Goal: Communication & Community: Answer question/provide support

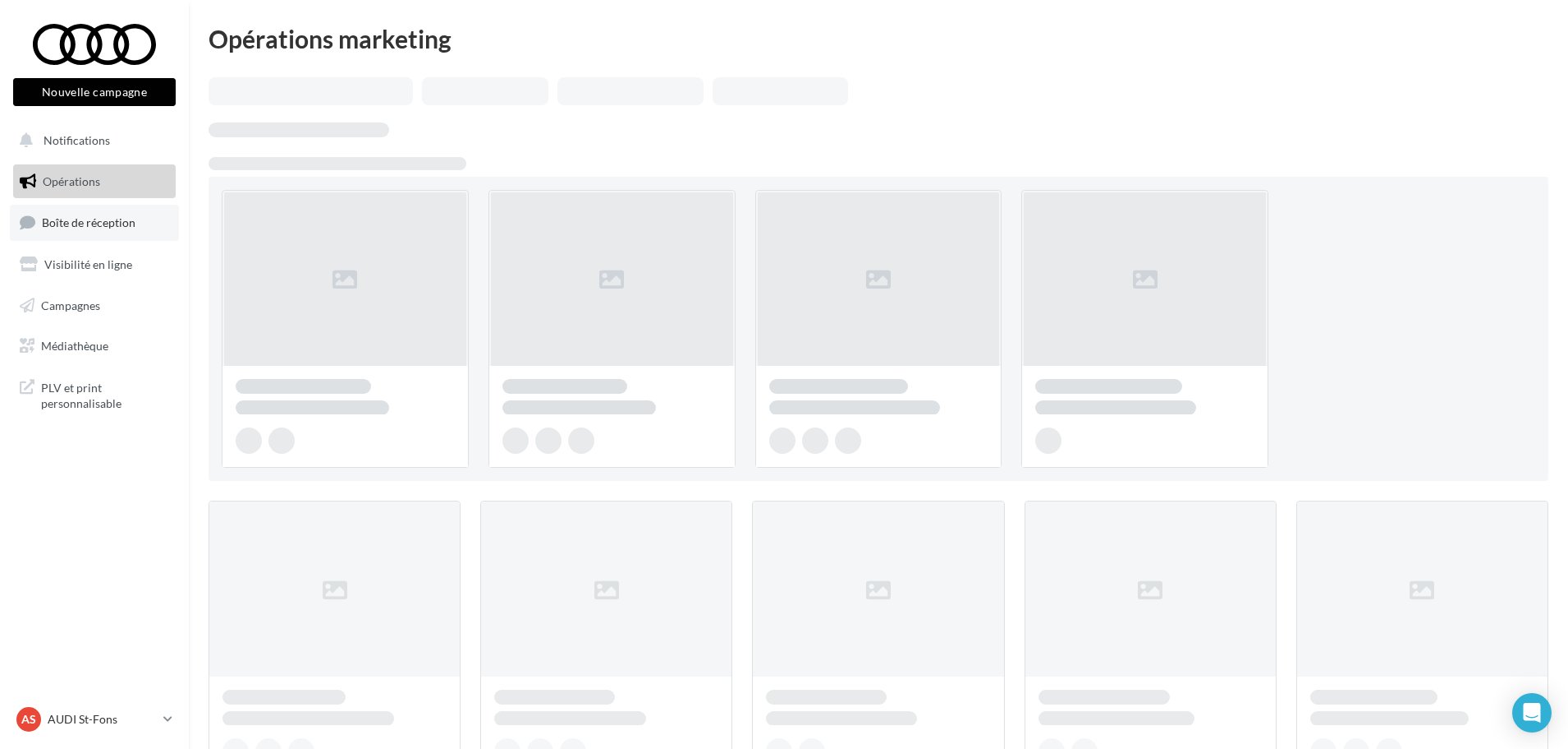
click at [140, 210] on link "Boîte de réception" at bounding box center [94, 222] width 169 height 35
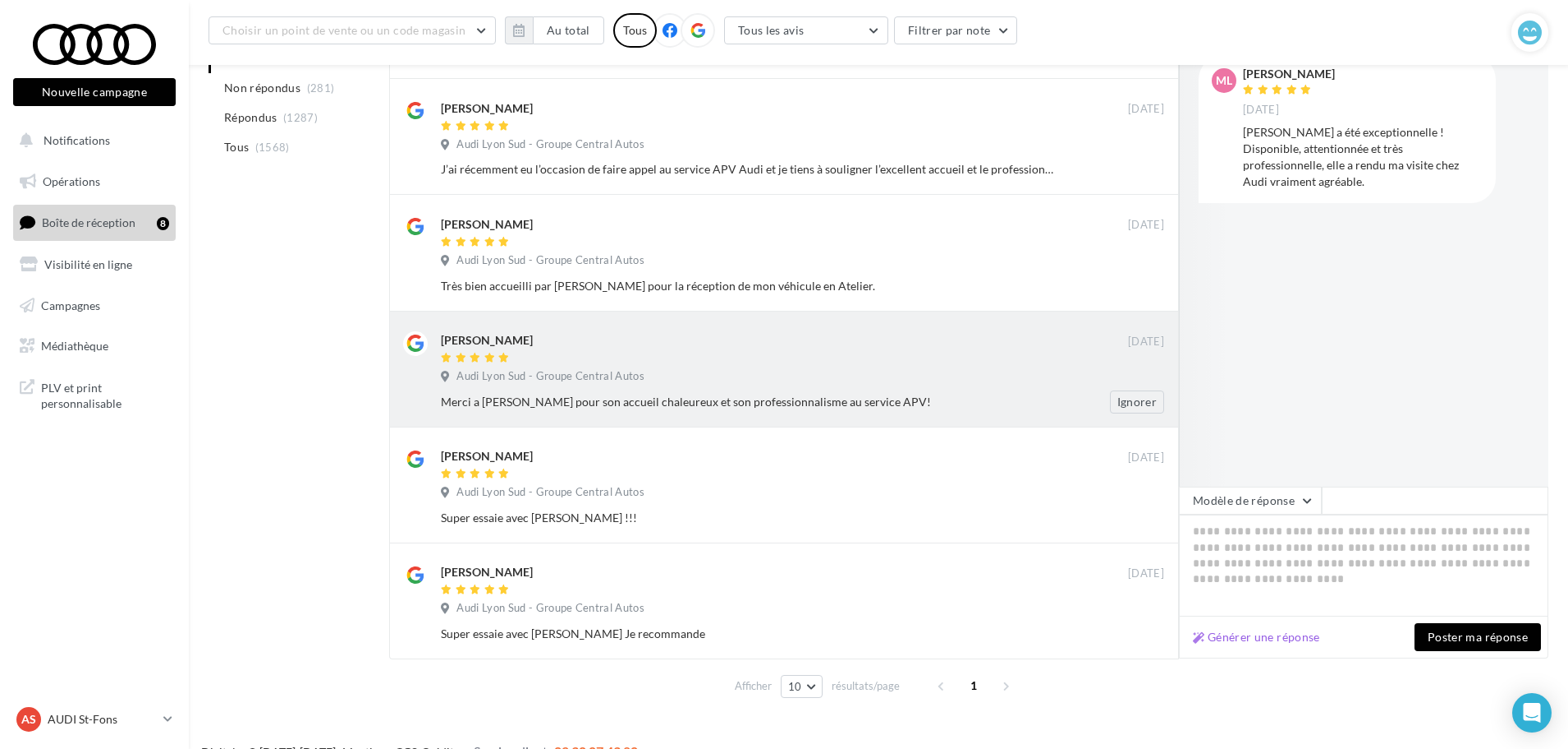
scroll to position [453, 0]
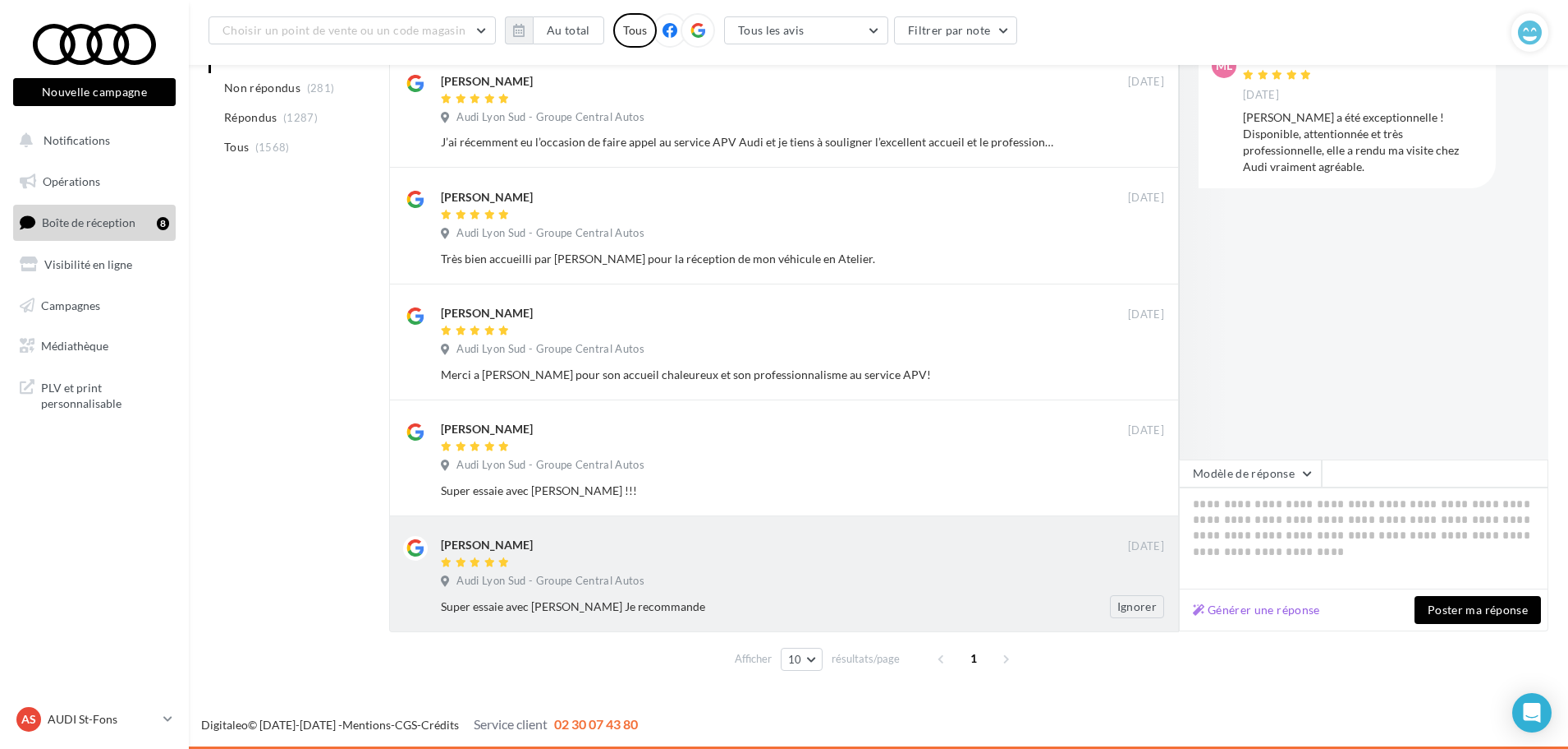
click at [865, 571] on div "[PERSON_NAME] [DATE] Audi Lyon Sud - Groupe Central Autos Super essaie avec Cor…" at bounding box center [803, 577] width 723 height 82
click at [1033, 548] on div "[PERSON_NAME]" at bounding box center [784, 545] width 687 height 18
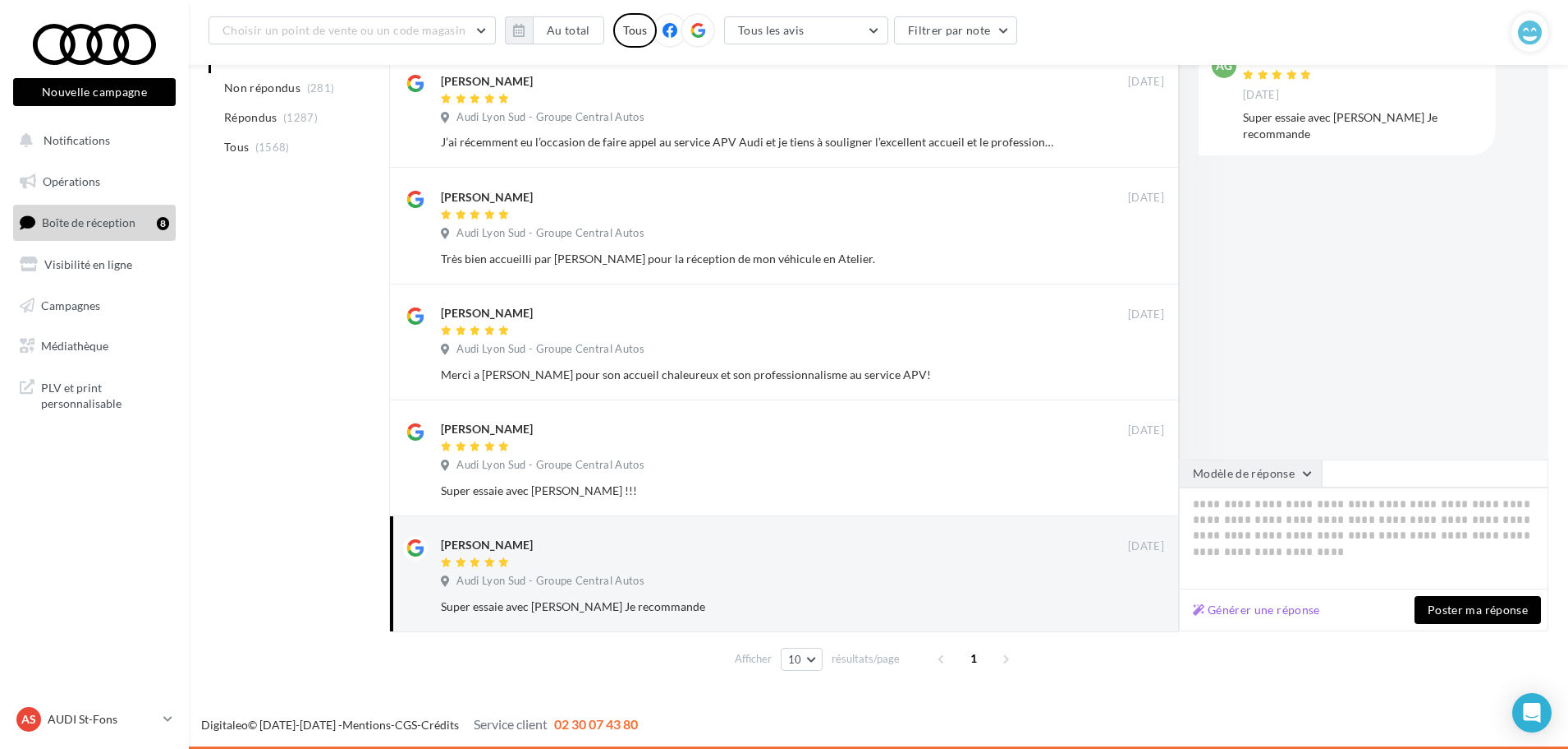
click at [1297, 474] on button "Modèle de réponse" at bounding box center [1250, 473] width 143 height 28
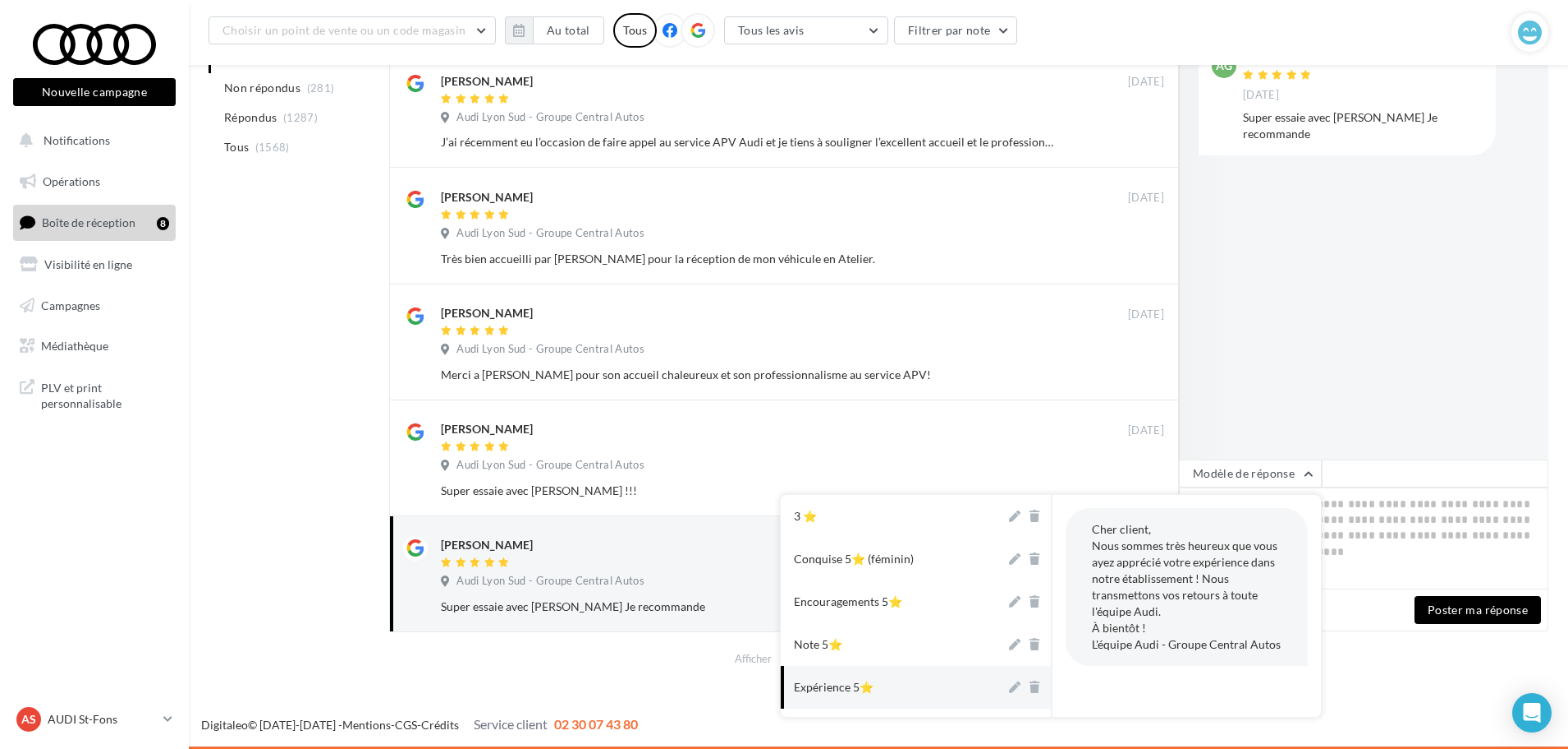
click at [889, 692] on button "Expérience 5⭐" at bounding box center [892, 687] width 225 height 43
type textarea "**********"
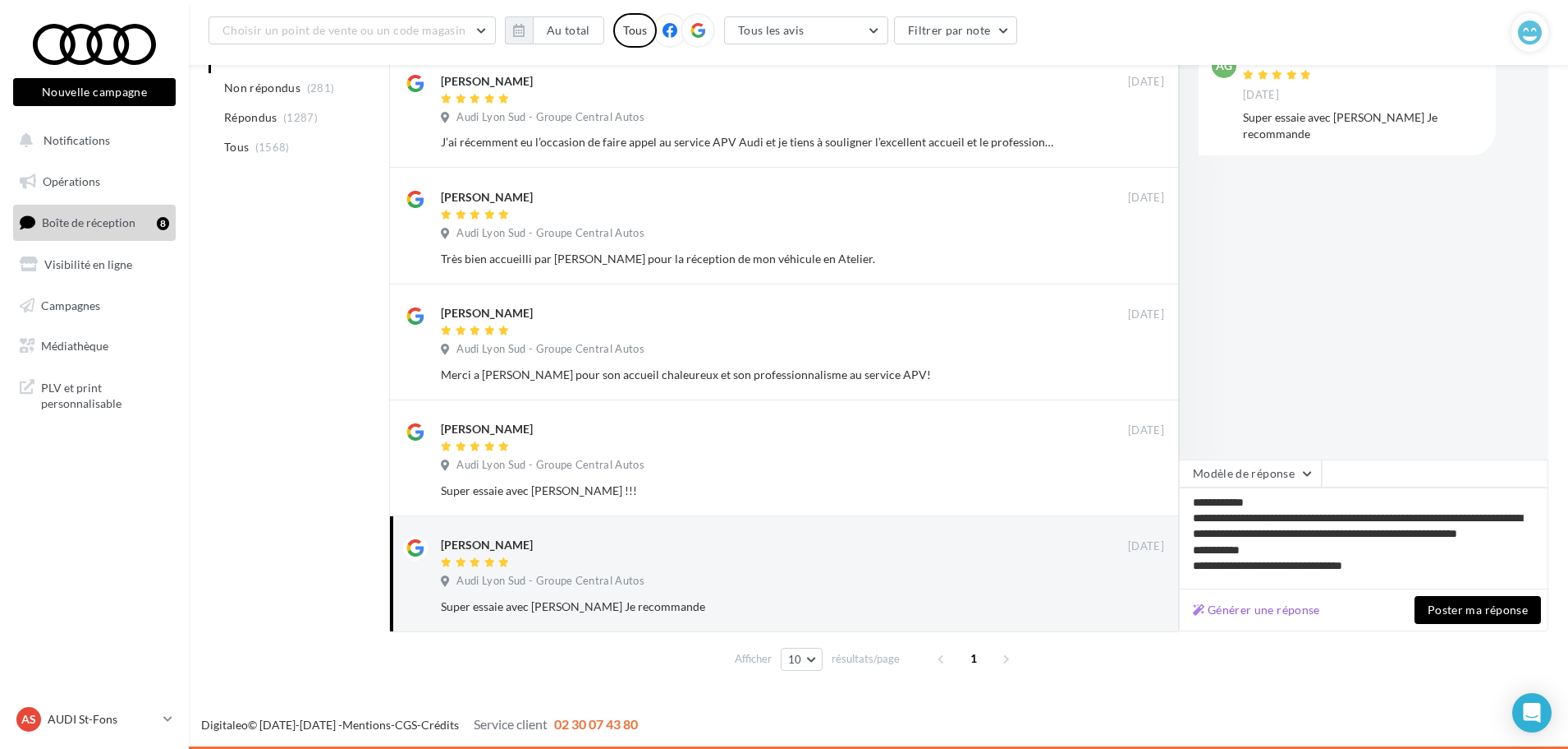
click at [1485, 606] on button "Poster ma réponse" at bounding box center [1478, 609] width 126 height 28
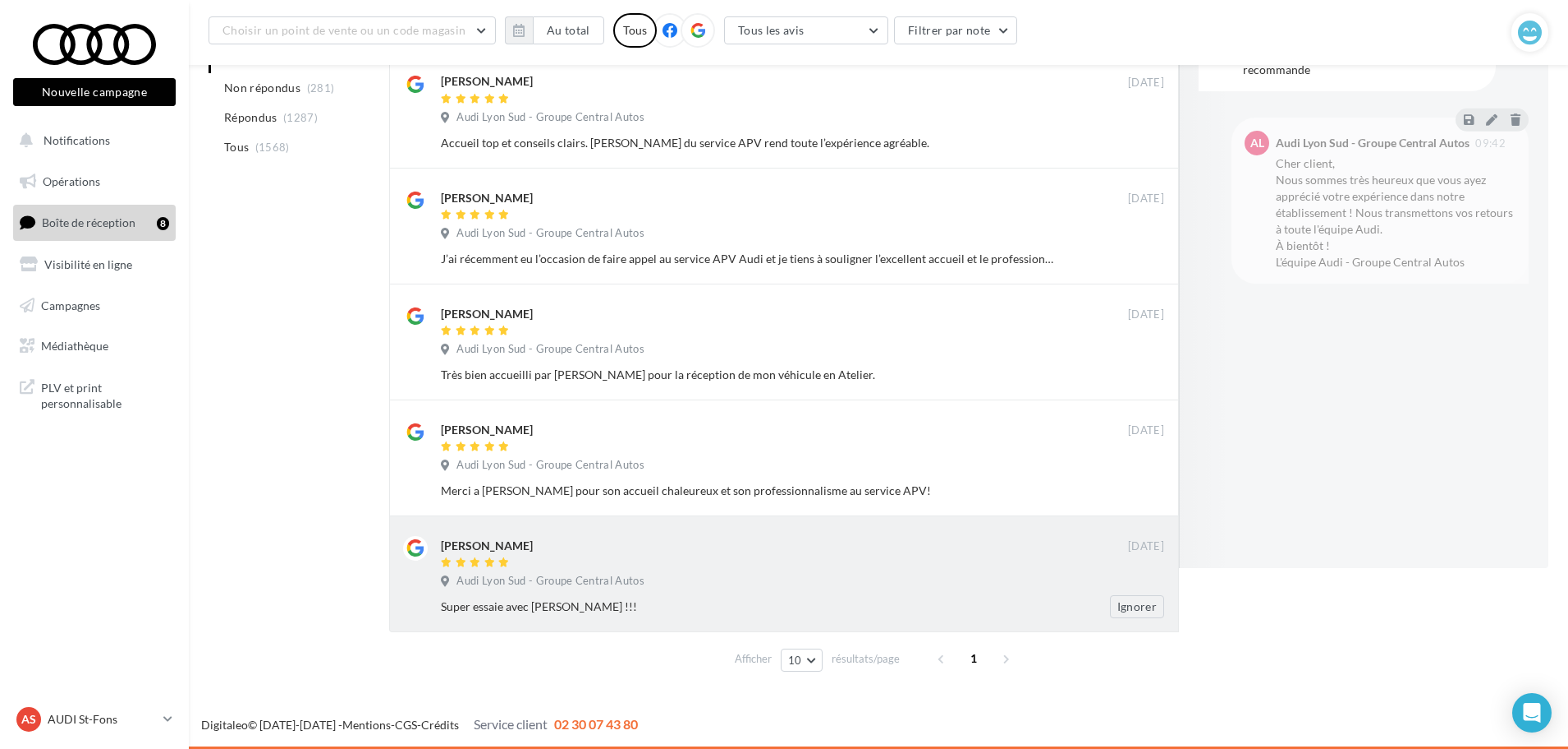
scroll to position [338, 0]
click at [663, 547] on div "[PERSON_NAME]" at bounding box center [784, 545] width 687 height 18
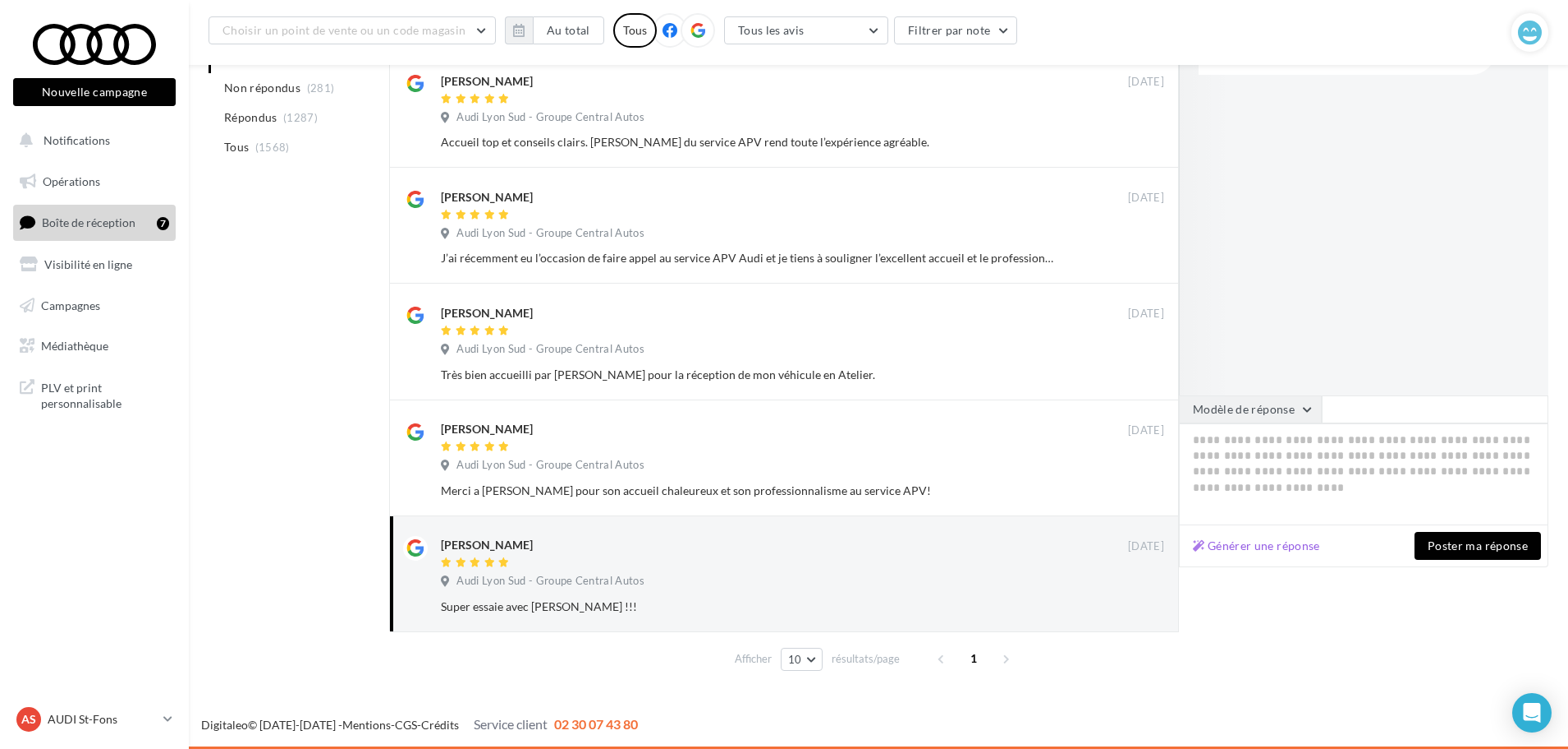
click at [1293, 410] on button "Modèle de réponse" at bounding box center [1250, 409] width 143 height 28
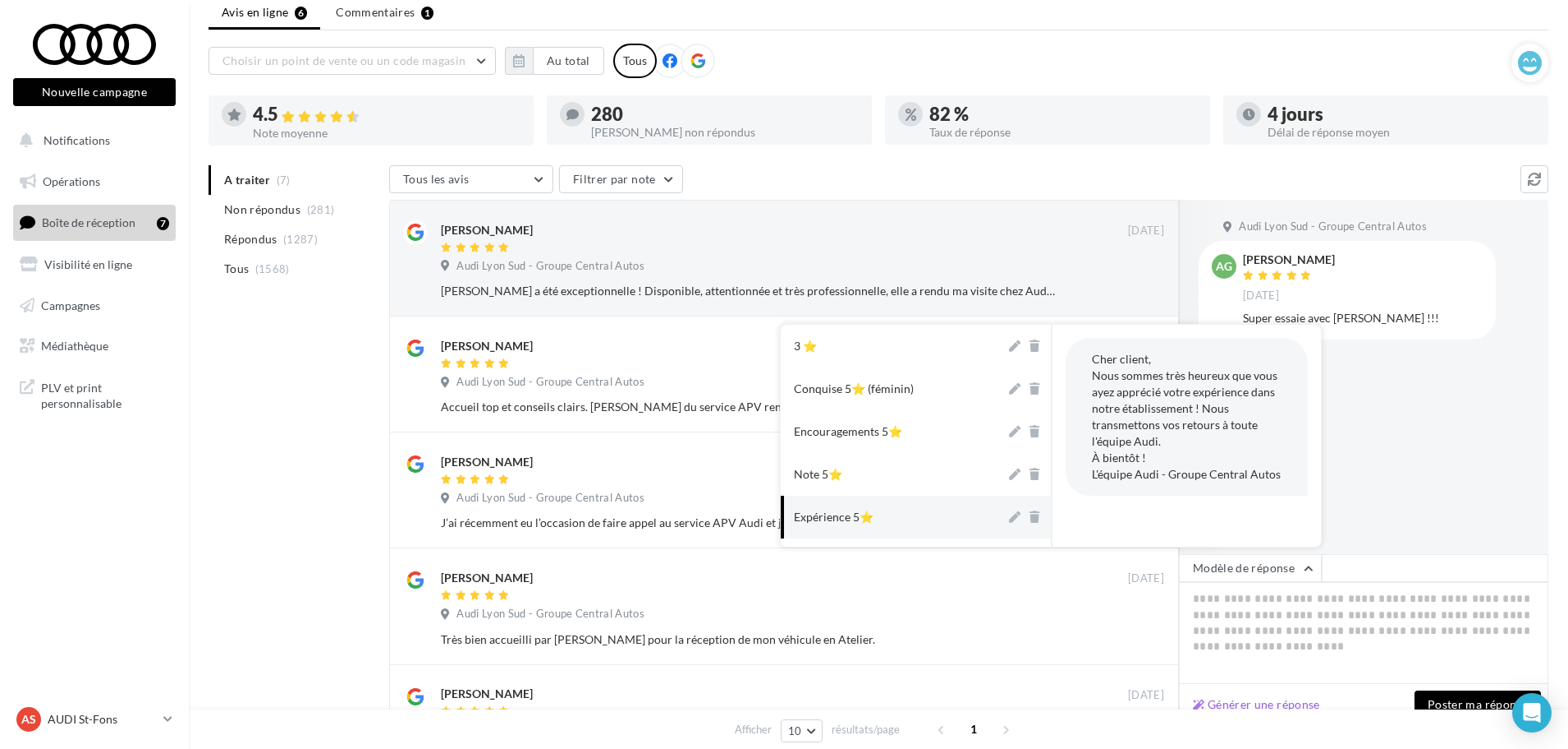
scroll to position [256, 0]
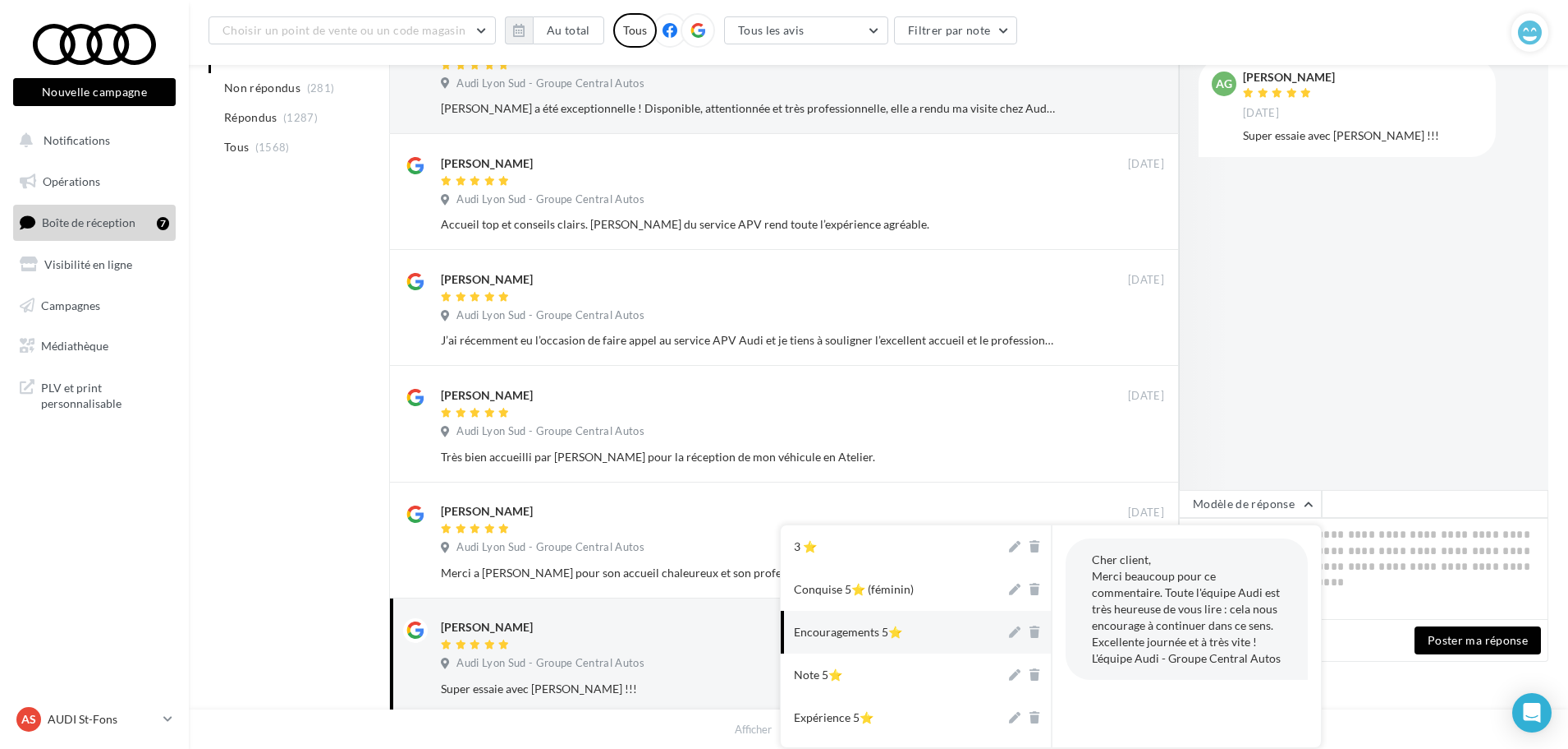
click at [915, 637] on button "Encouragements 5⭐" at bounding box center [892, 632] width 225 height 43
type textarea "**********"
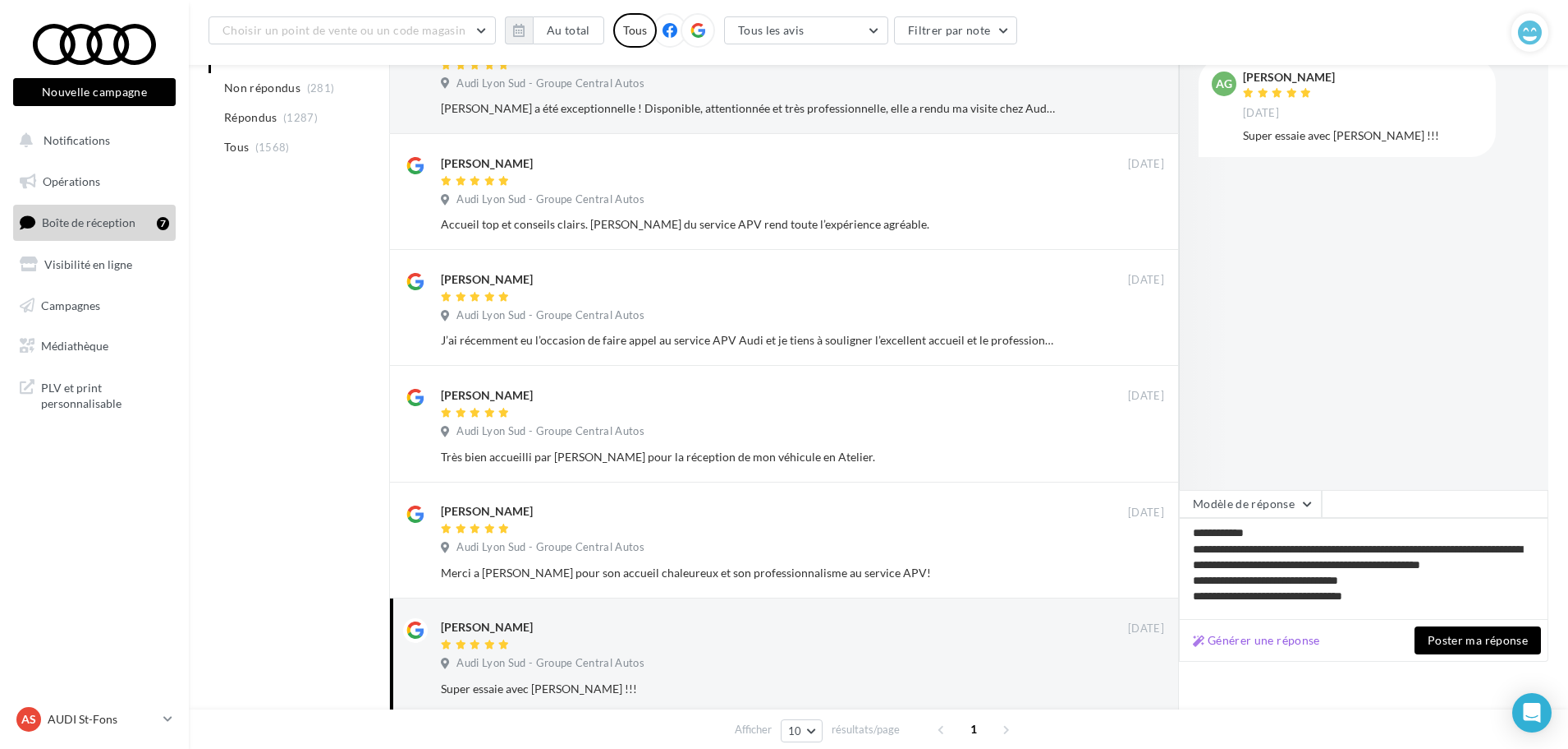
click at [1464, 633] on button "Poster ma réponse" at bounding box center [1478, 640] width 126 height 28
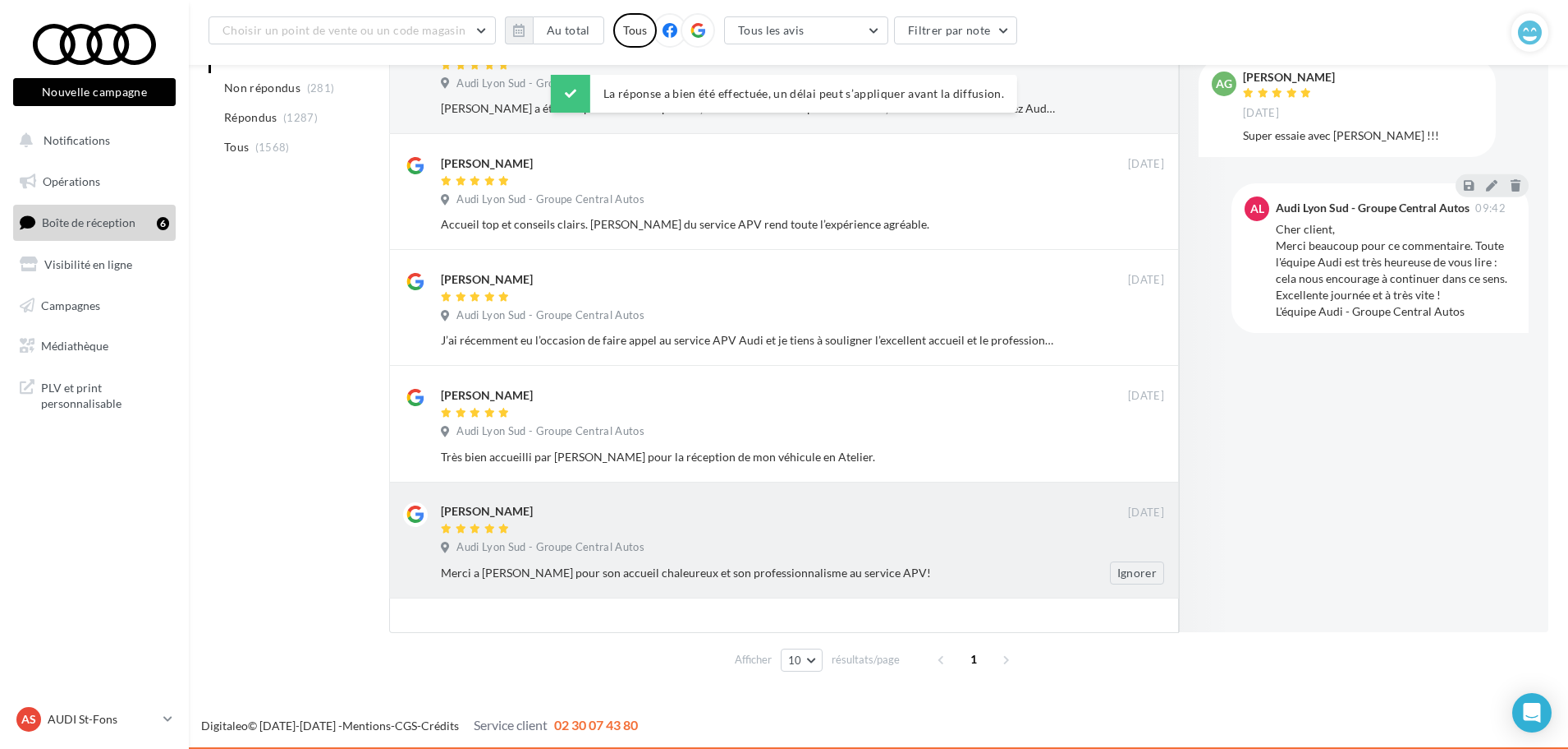
click at [657, 537] on div "[PERSON_NAME] [DATE] Audi Lyon Sud - Groupe Central Autos Merci a [PERSON_NAME]…" at bounding box center [803, 543] width 723 height 82
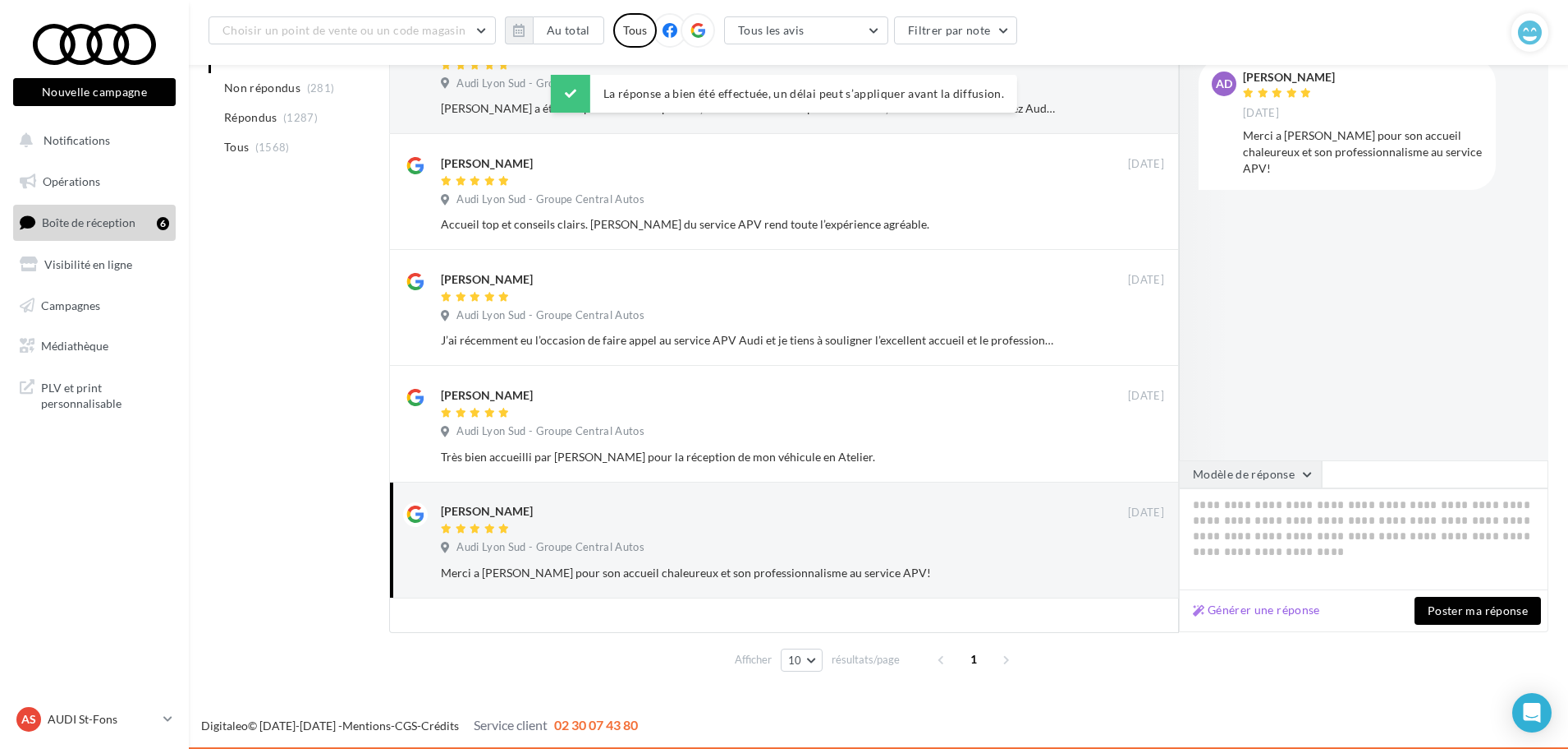
click at [1218, 465] on button "Modèle de réponse" at bounding box center [1250, 474] width 143 height 28
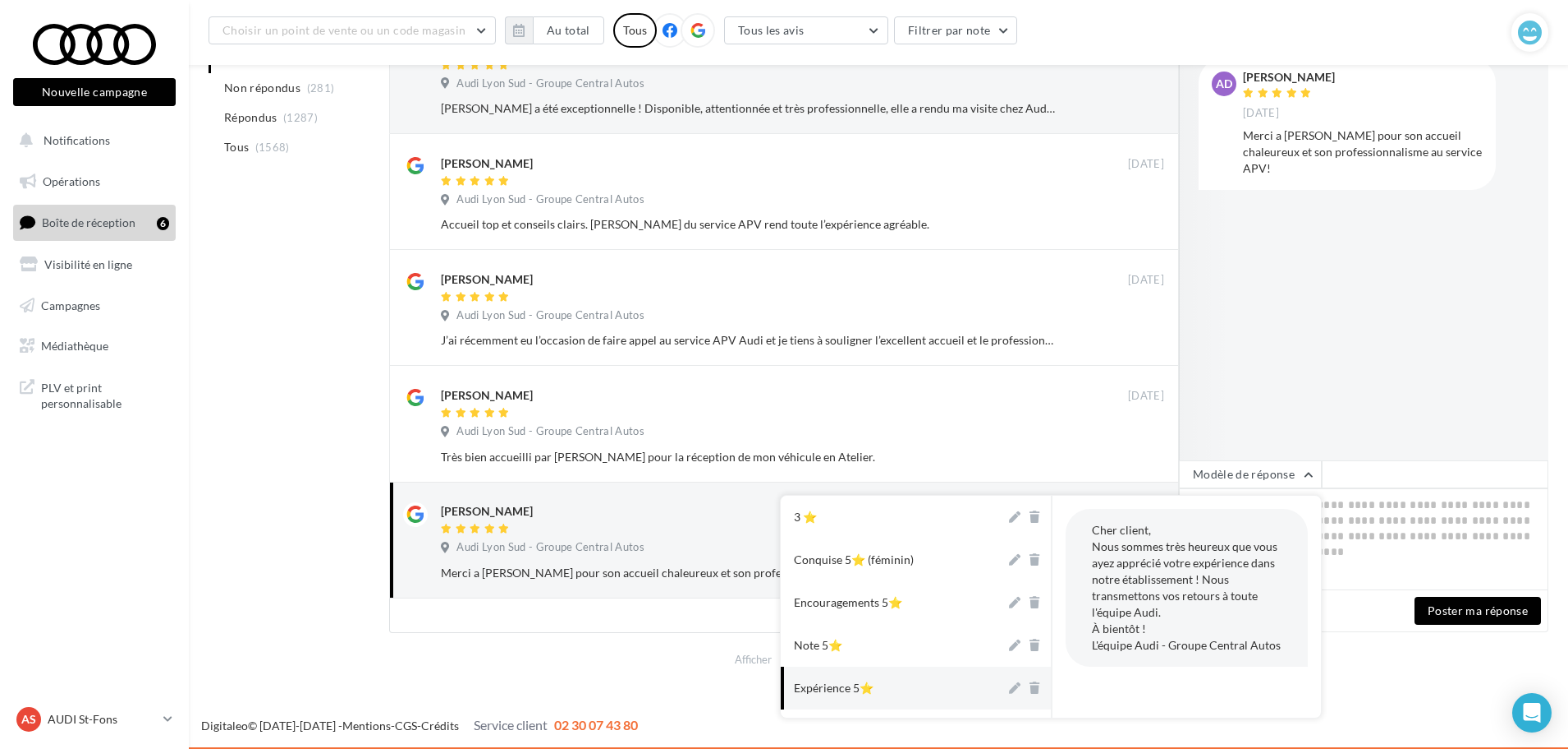
drag, startPoint x: 877, startPoint y: 680, endPoint x: 970, endPoint y: 675, distance: 93.1
click at [877, 681] on button "Expérience 5⭐" at bounding box center [892, 688] width 225 height 43
type textarea "**********"
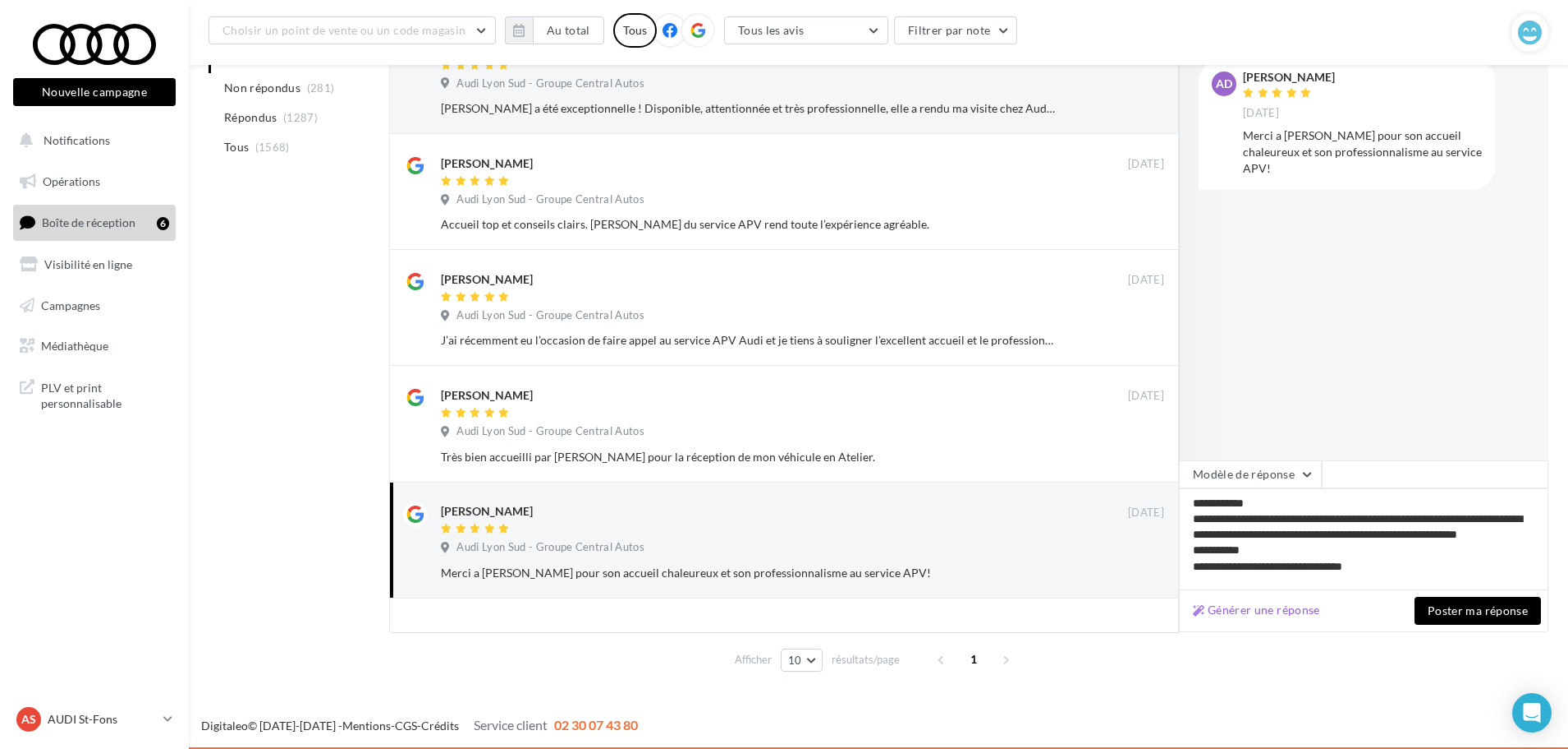
click at [1466, 612] on button "Poster ma réponse" at bounding box center [1478, 610] width 126 height 28
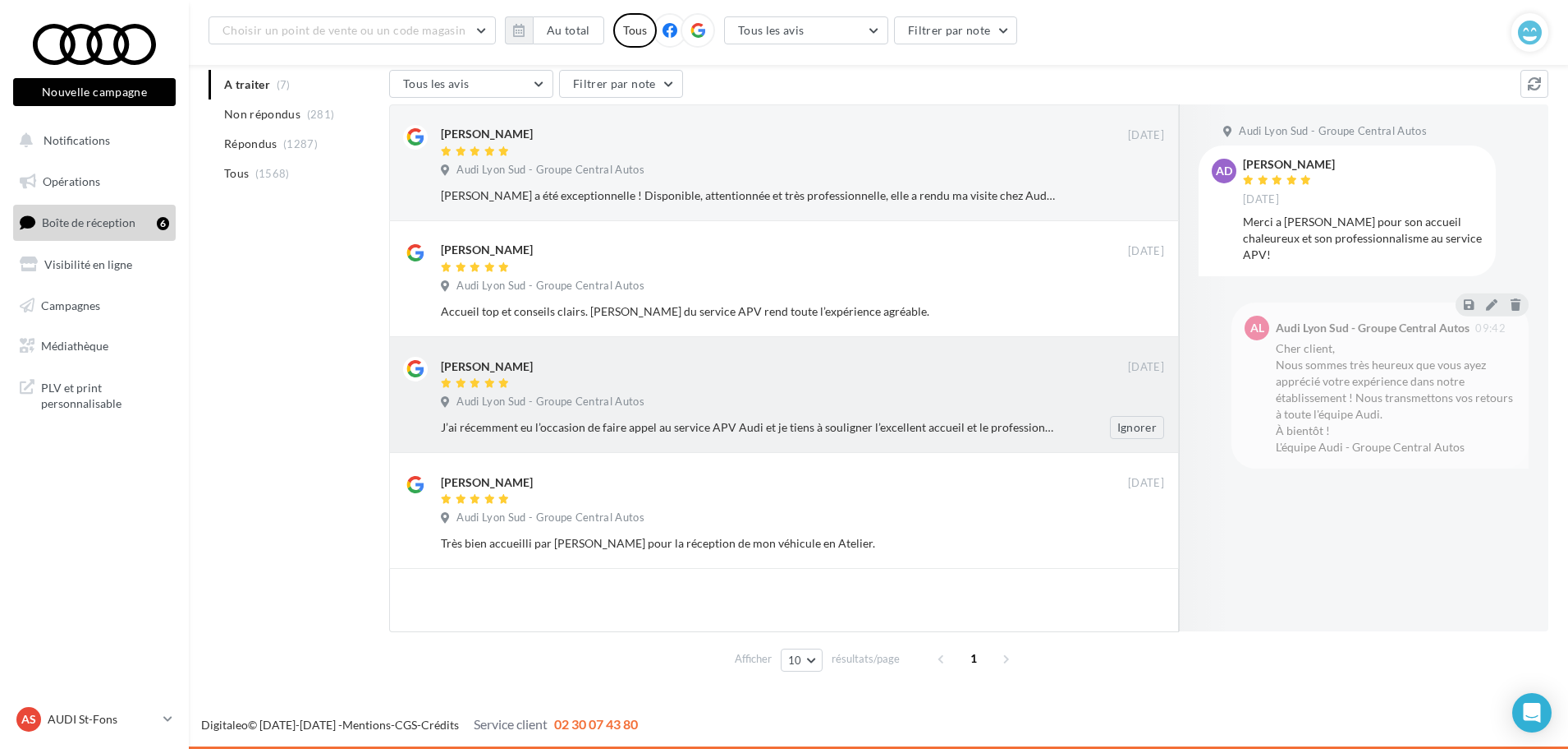
scroll to position [167, 0]
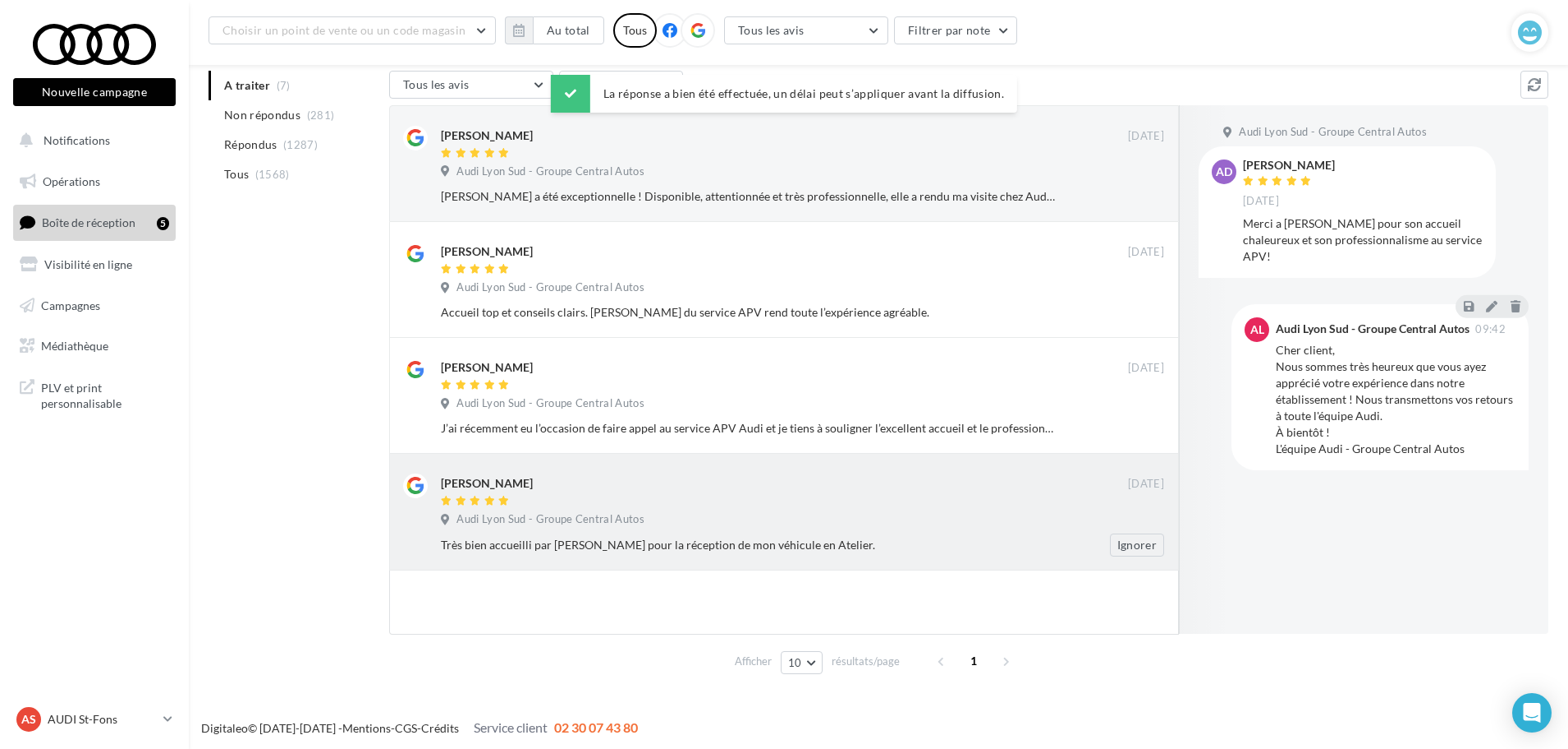
drag, startPoint x: 638, startPoint y: 540, endPoint x: 690, endPoint y: 553, distance: 53.6
click at [638, 541] on div "Très bien accueilli par [PERSON_NAME] pour la réception de mon véhicule en Atel…" at bounding box center [749, 545] width 616 height 17
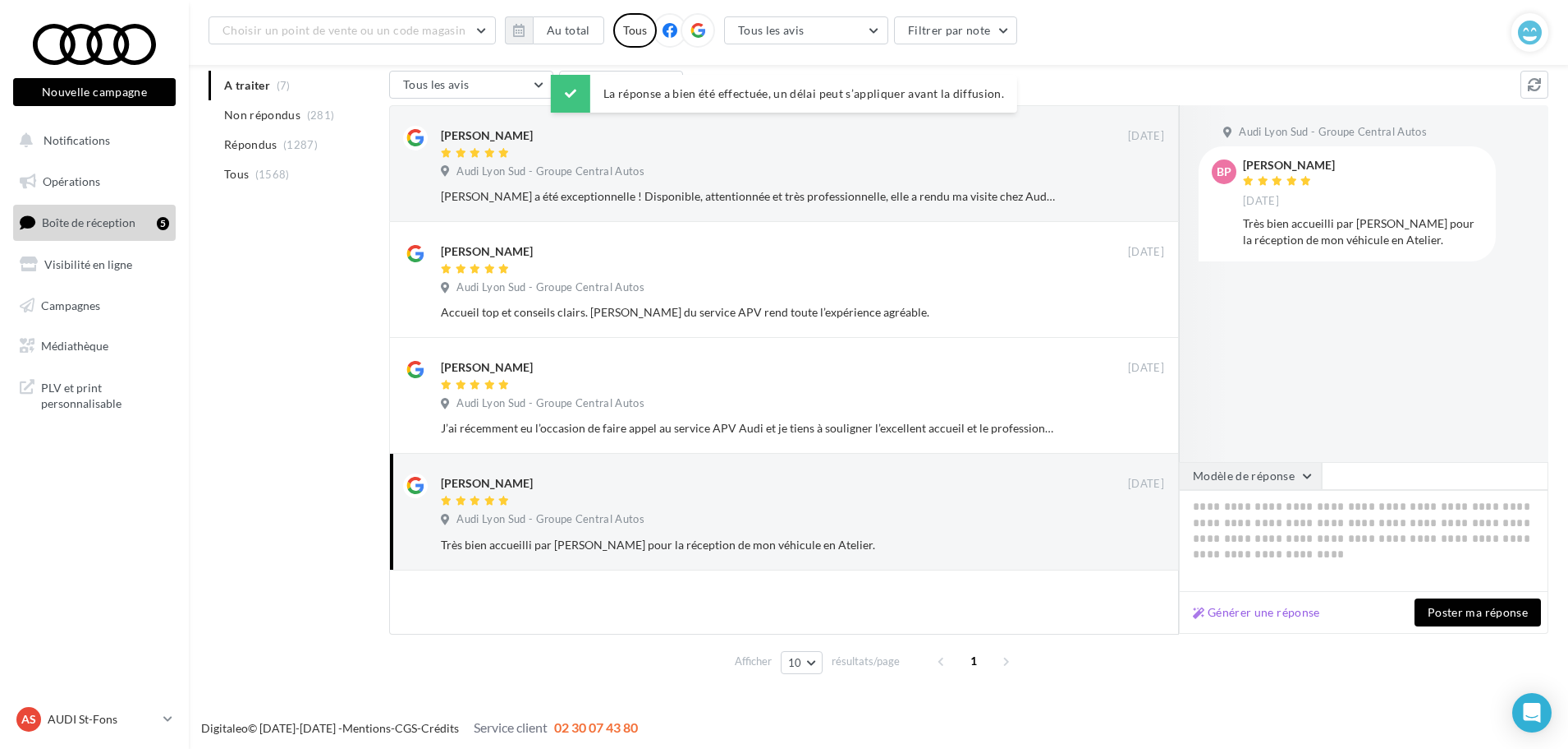
drag, startPoint x: 1285, startPoint y: 474, endPoint x: 1287, endPoint y: 484, distance: 10.2
click at [1284, 474] on button "Modèle de réponse" at bounding box center [1250, 476] width 143 height 28
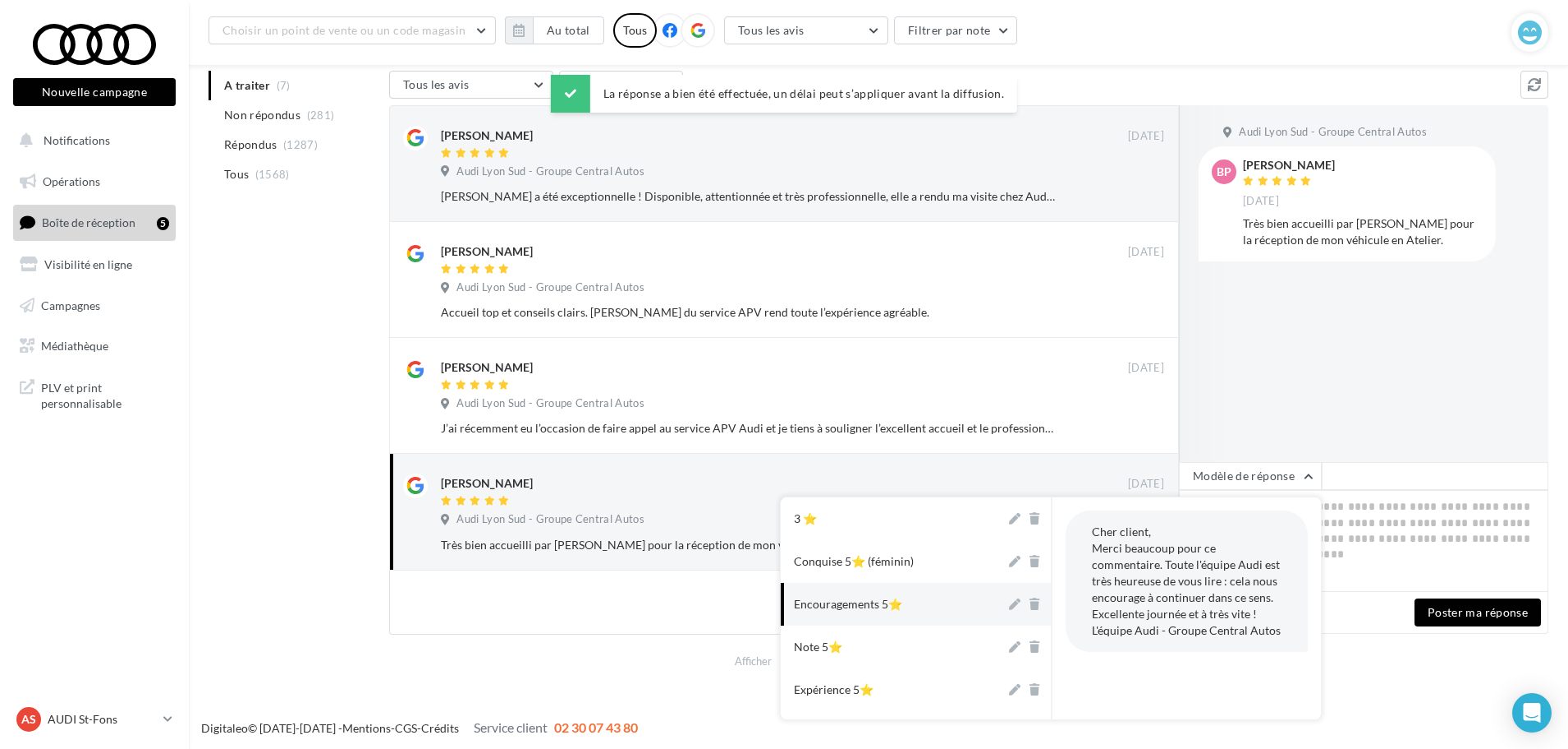
click at [881, 565] on div "Conquise 5⭐ (féminin)" at bounding box center [854, 561] width 120 height 17
type textarea "**********"
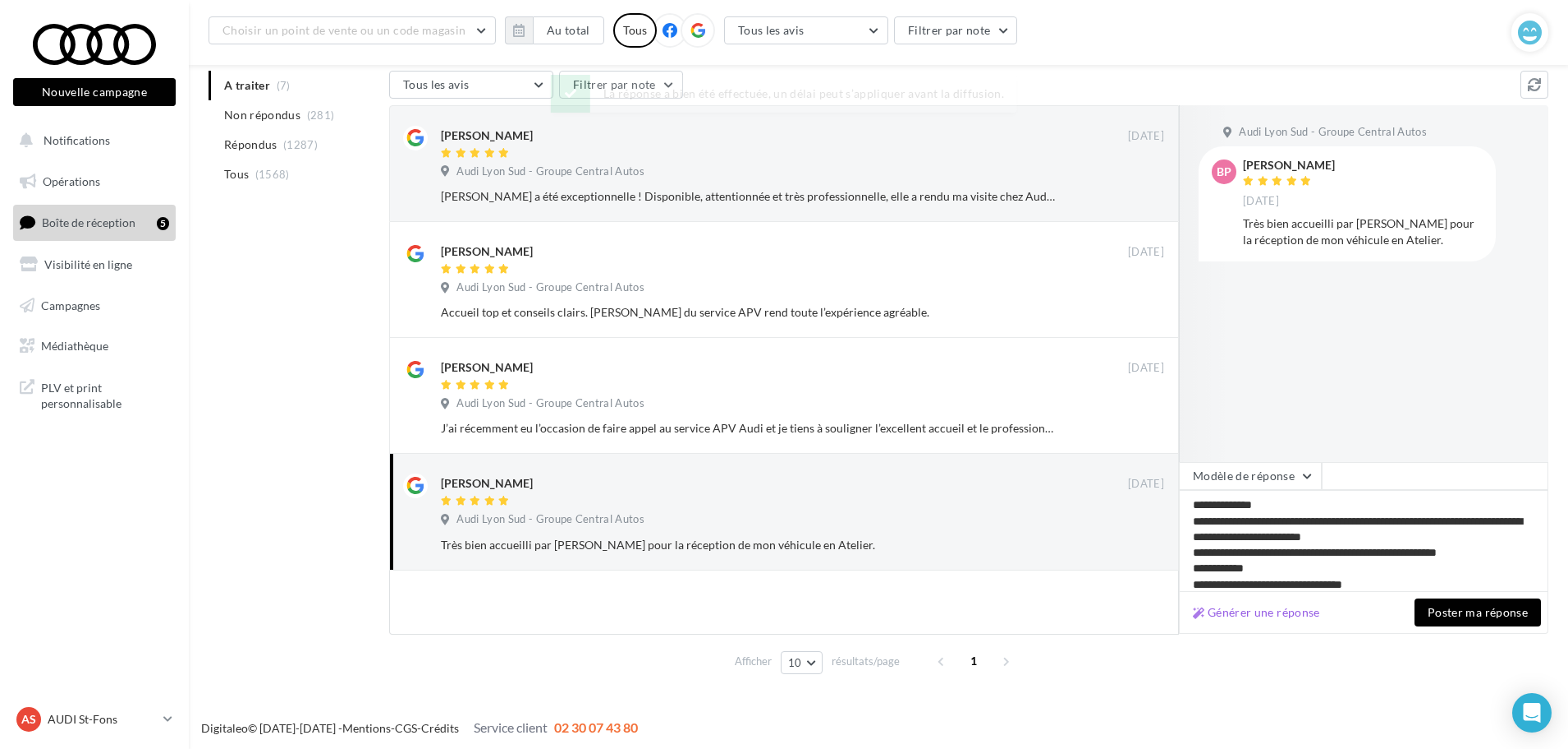
click at [1323, 474] on span at bounding box center [1435, 476] width 226 height 28
click at [1315, 473] on button "Modèle de réponse" at bounding box center [1250, 476] width 143 height 28
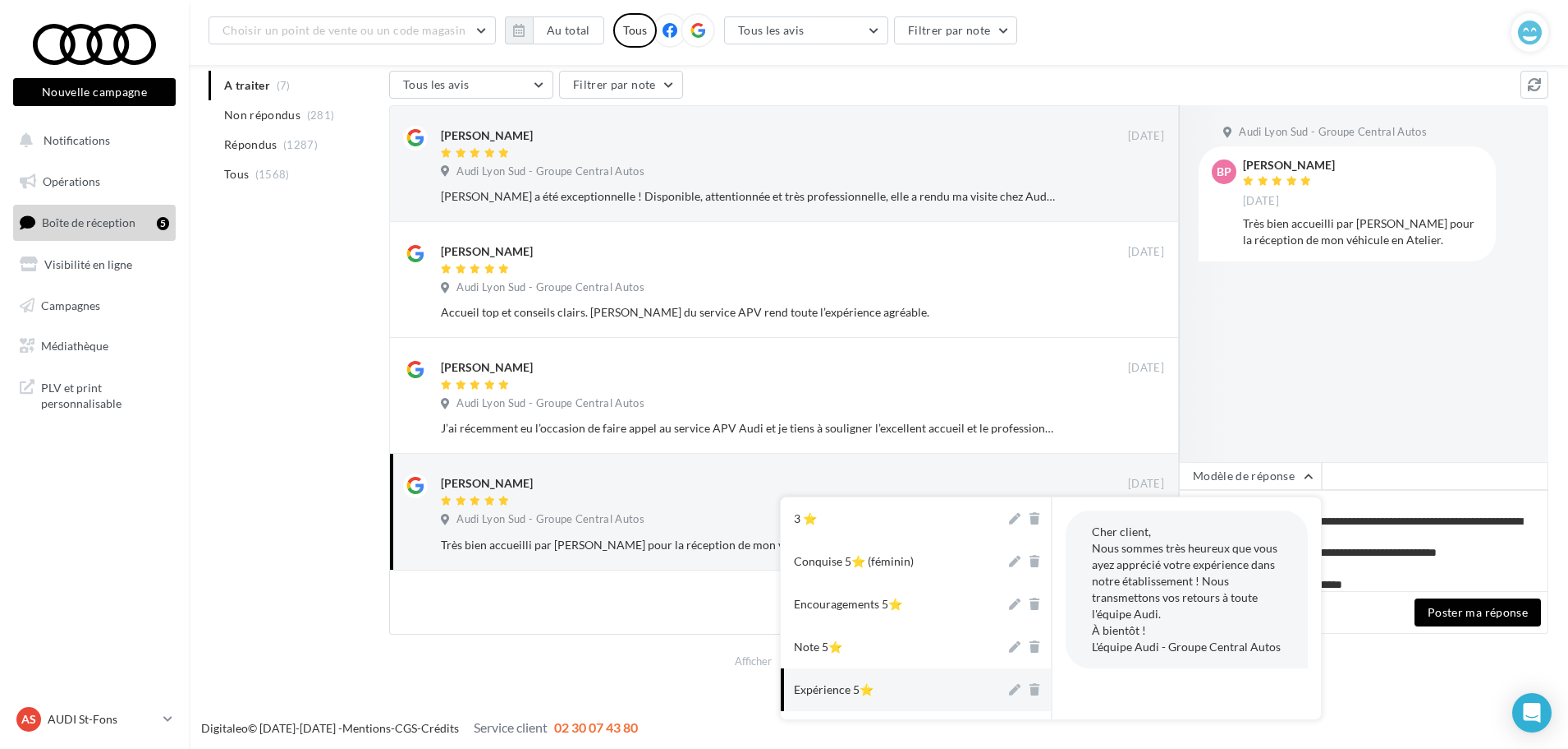
click at [928, 679] on button "Expérience 5⭐" at bounding box center [892, 690] width 225 height 43
type textarea "**********"
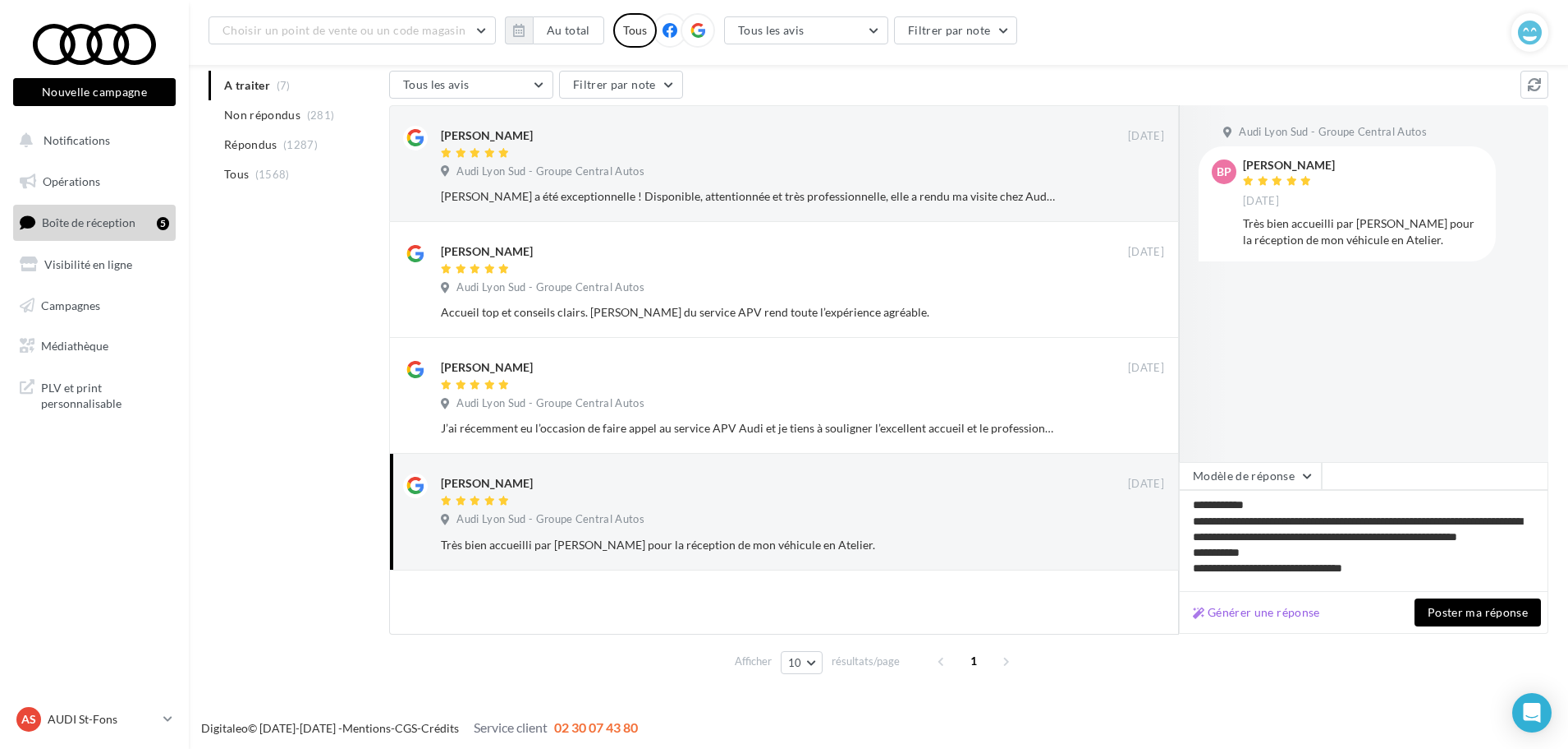
scroll to position [2, 0]
click at [1471, 606] on button "Poster ma réponse" at bounding box center [1478, 612] width 126 height 28
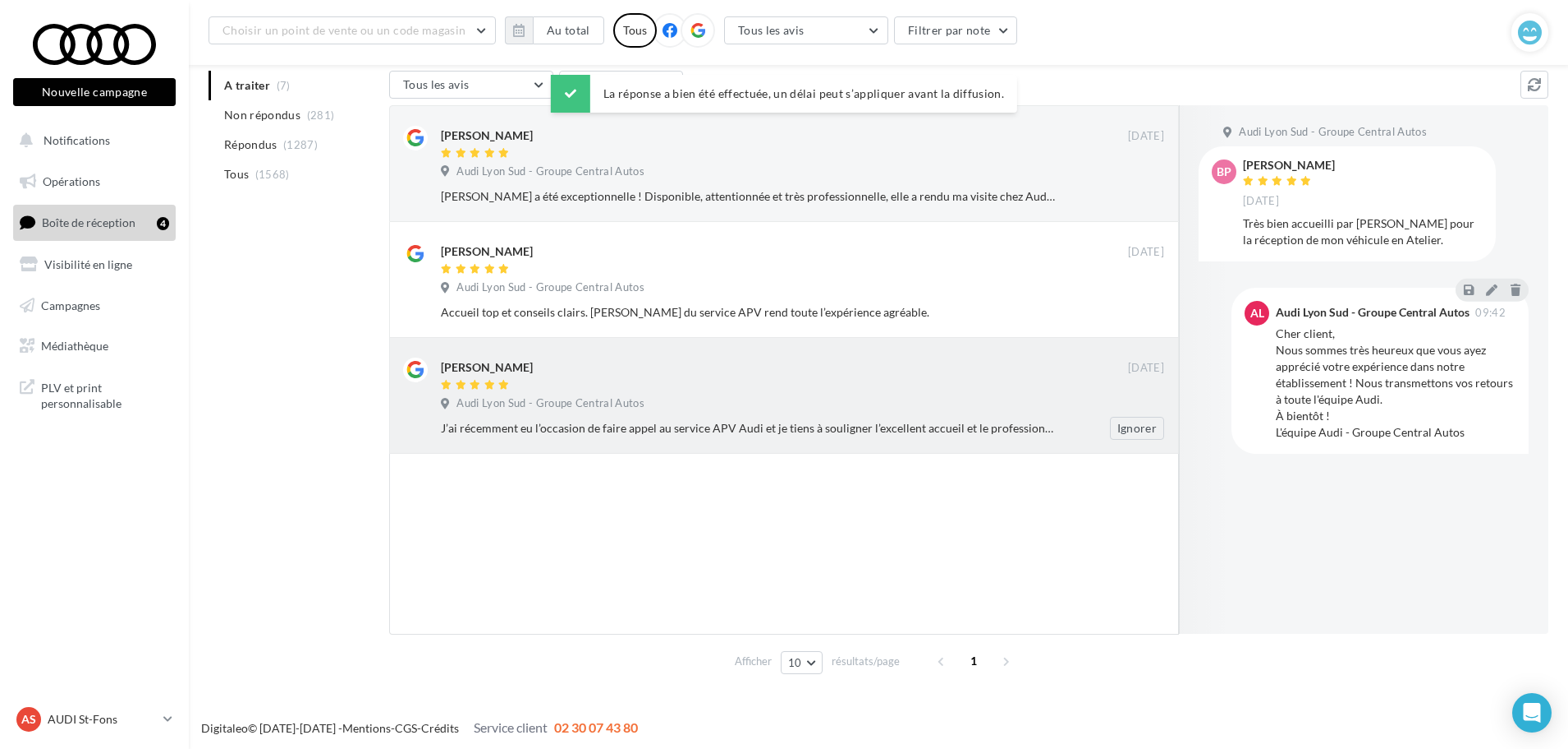
click at [784, 384] on div at bounding box center [784, 385] width 687 height 14
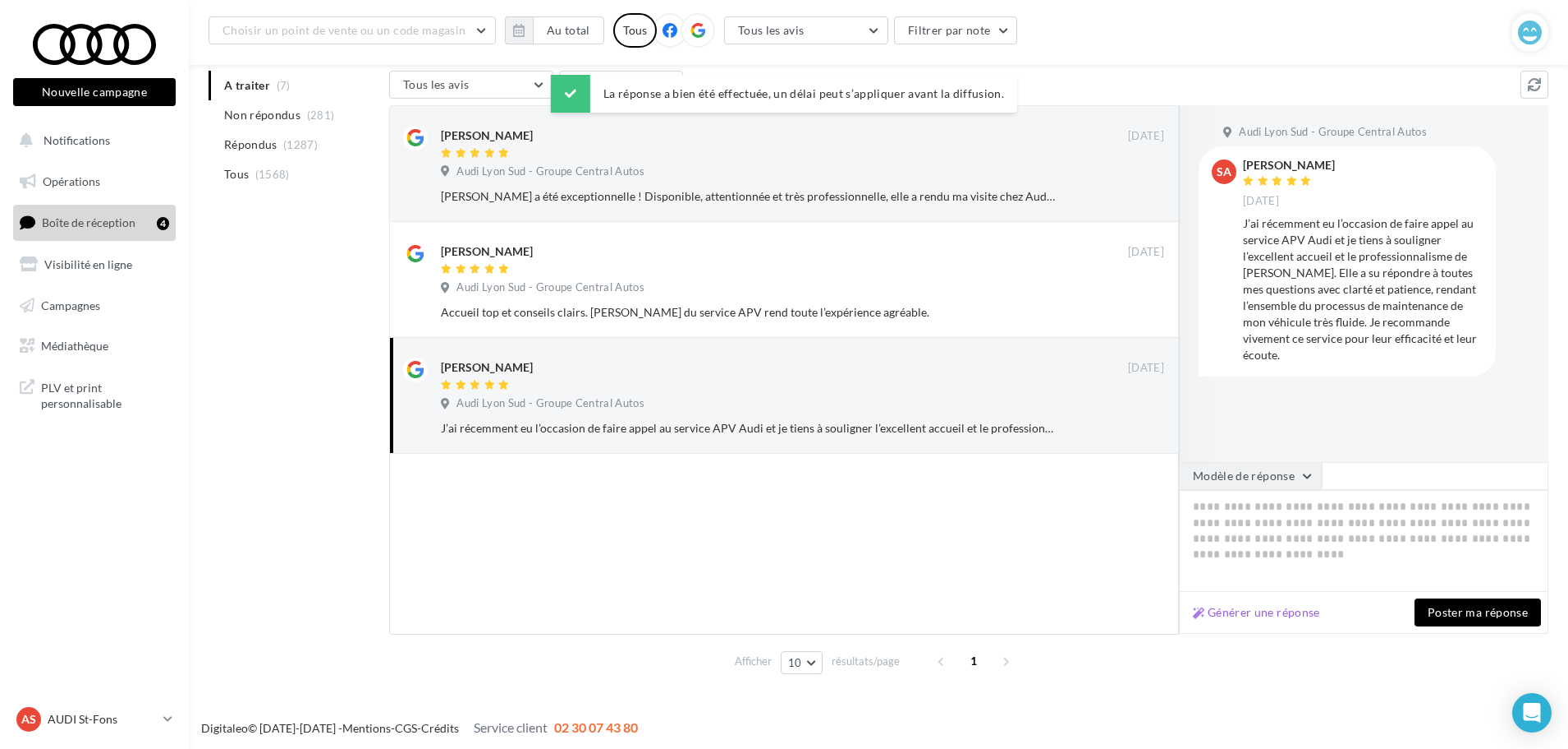
click at [1283, 462] on button "Modèle de réponse" at bounding box center [1250, 476] width 143 height 28
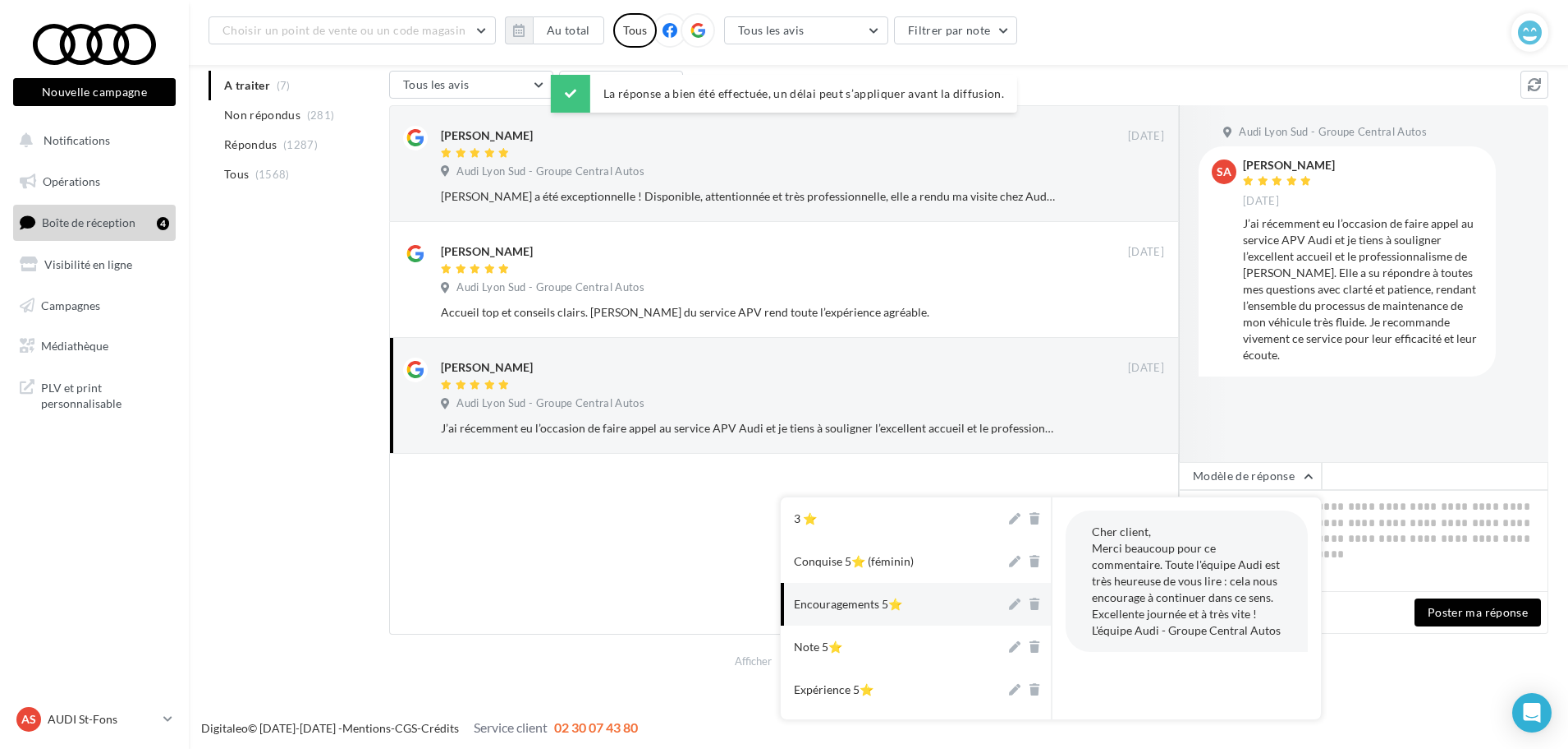
click at [925, 613] on button "Encouragements 5⭐" at bounding box center [892, 604] width 225 height 43
type textarea "**********"
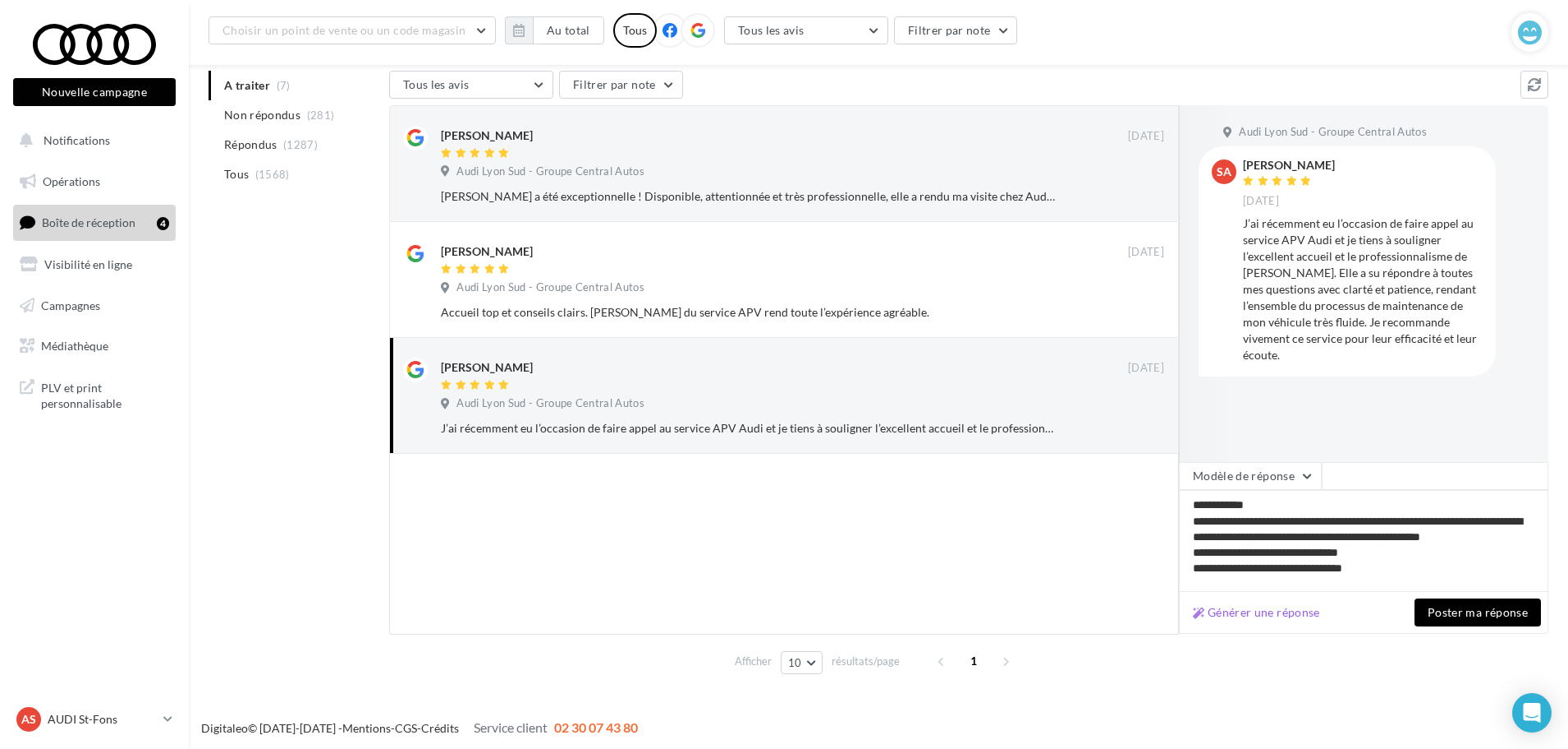
click at [1520, 615] on button "Poster ma réponse" at bounding box center [1478, 612] width 126 height 28
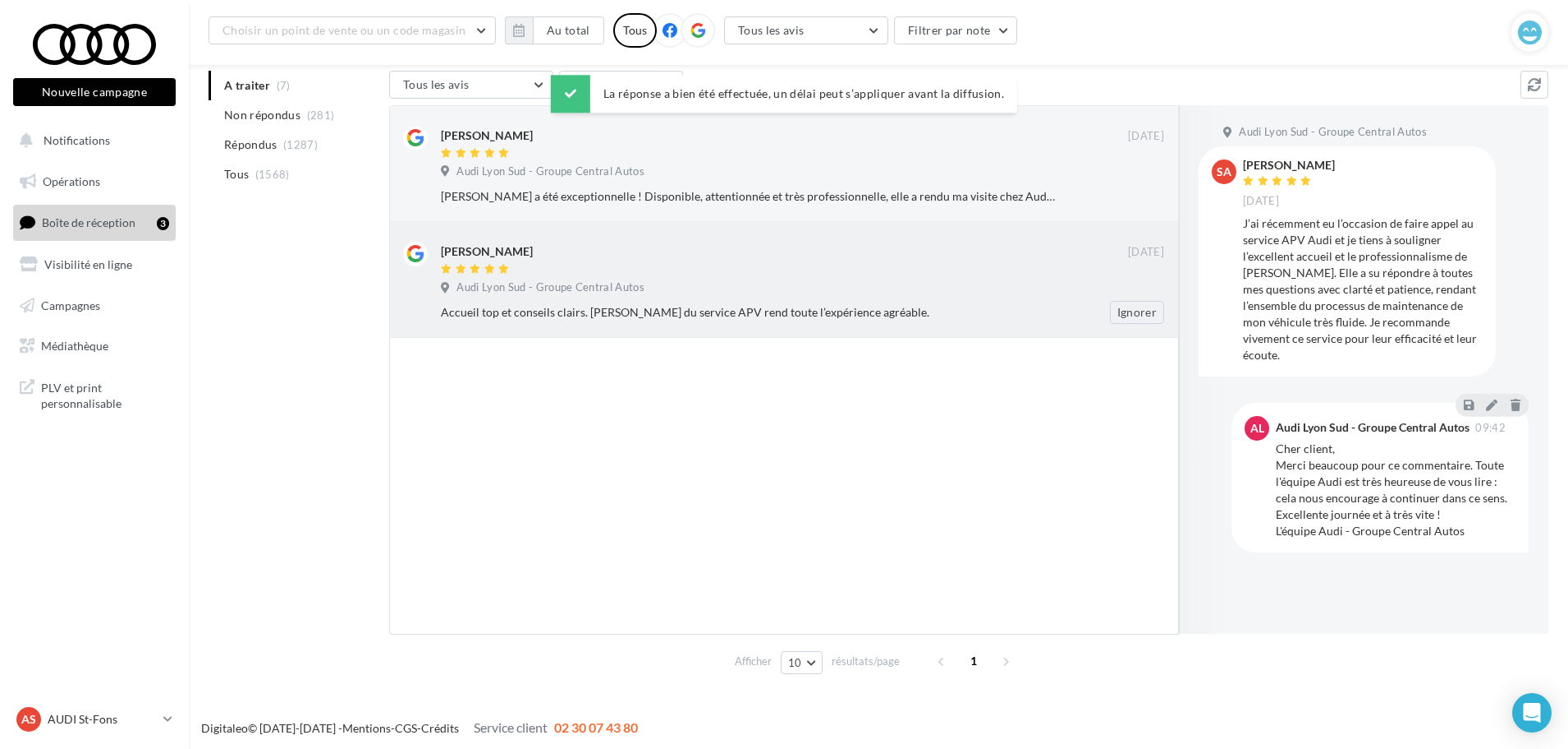
click at [819, 242] on div "[PERSON_NAME]" at bounding box center [784, 250] width 687 height 18
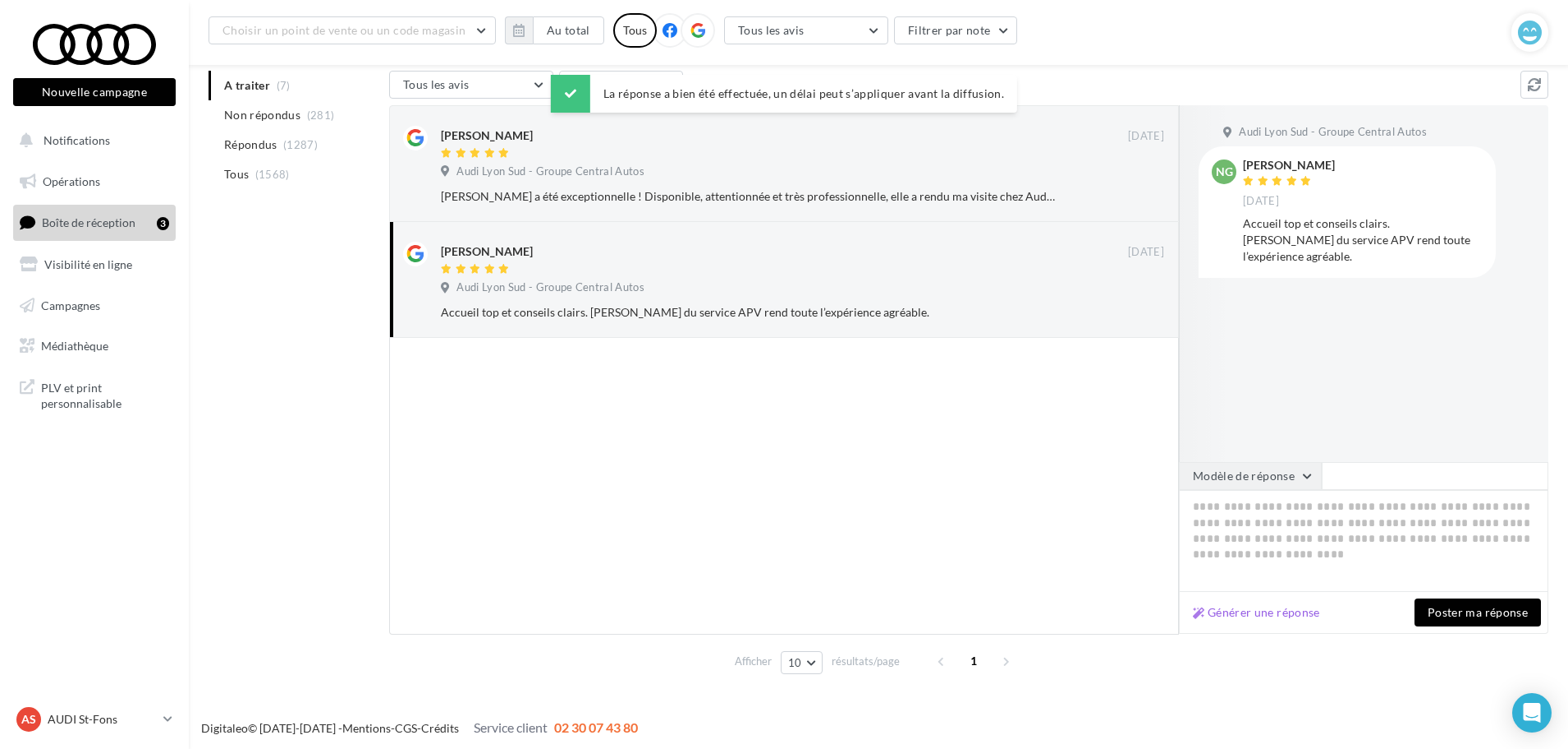
click at [1245, 487] on button "Modèle de réponse" at bounding box center [1250, 476] width 143 height 28
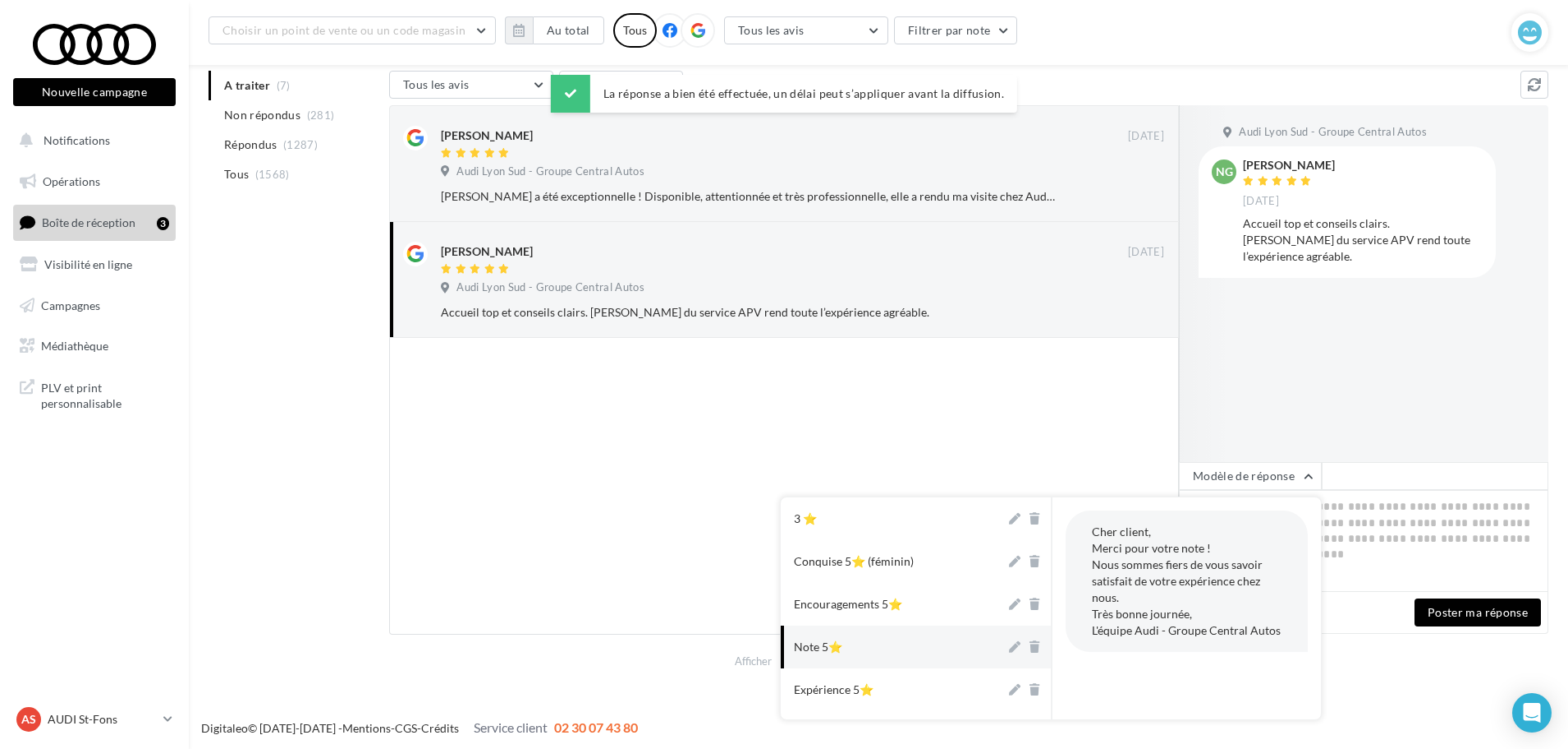
scroll to position [82, 0]
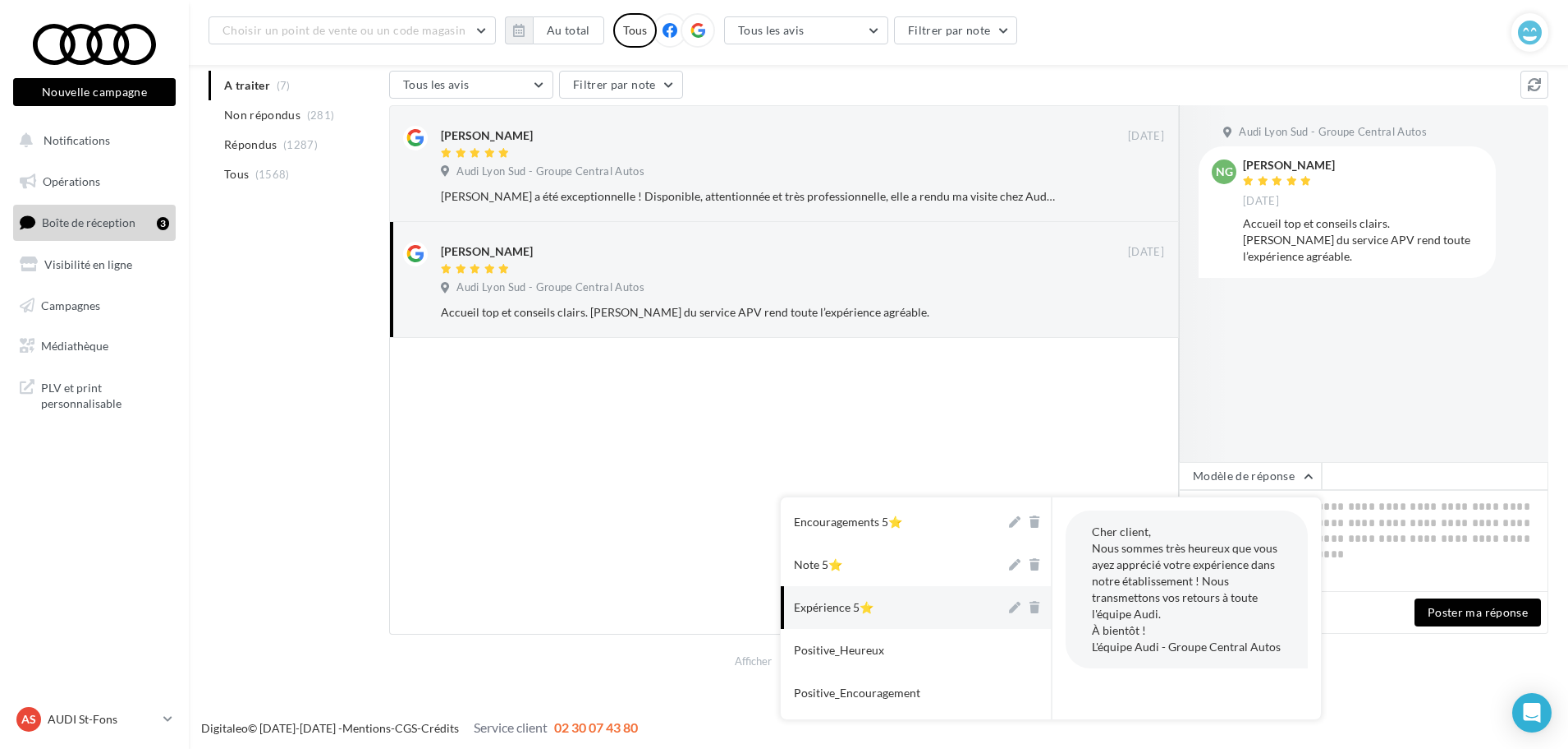
click at [948, 609] on button "Expérience 5⭐" at bounding box center [892, 607] width 225 height 43
type textarea "**********"
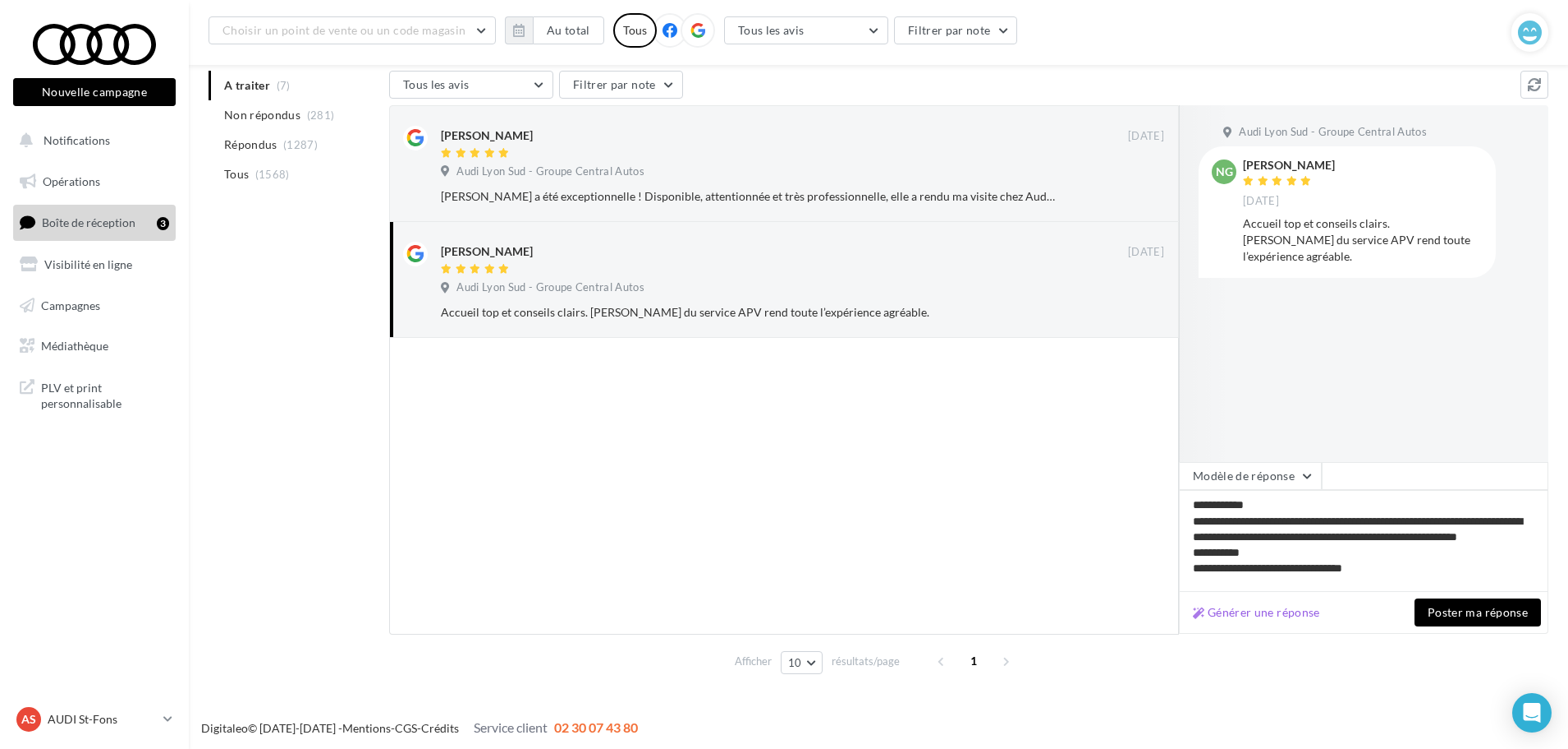
click at [1459, 617] on button "Poster ma réponse" at bounding box center [1478, 612] width 126 height 28
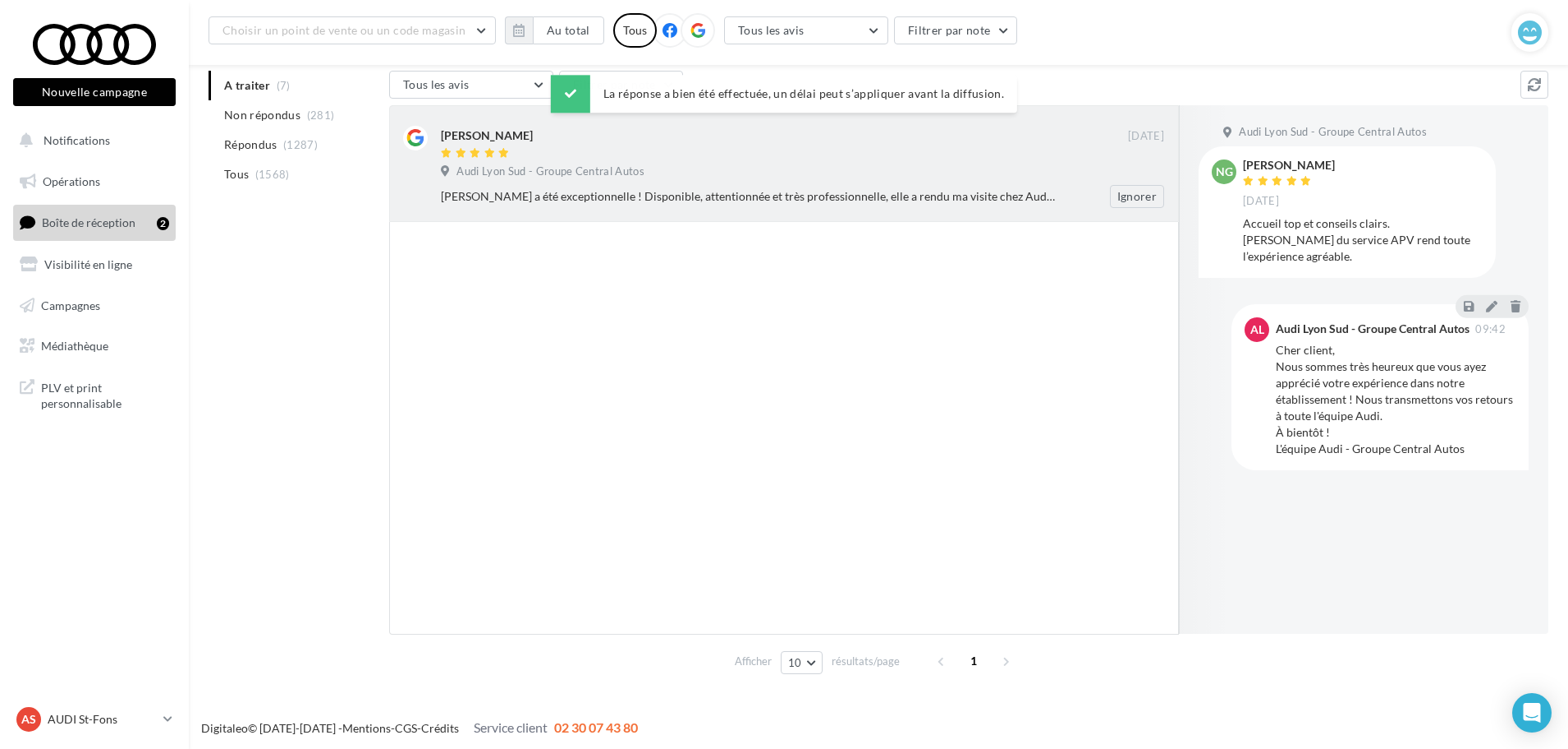
click at [667, 183] on div "[PERSON_NAME] [DATE] Audi Lyon Sud - Groupe Central Autos [PERSON_NAME] a été e…" at bounding box center [803, 166] width 723 height 82
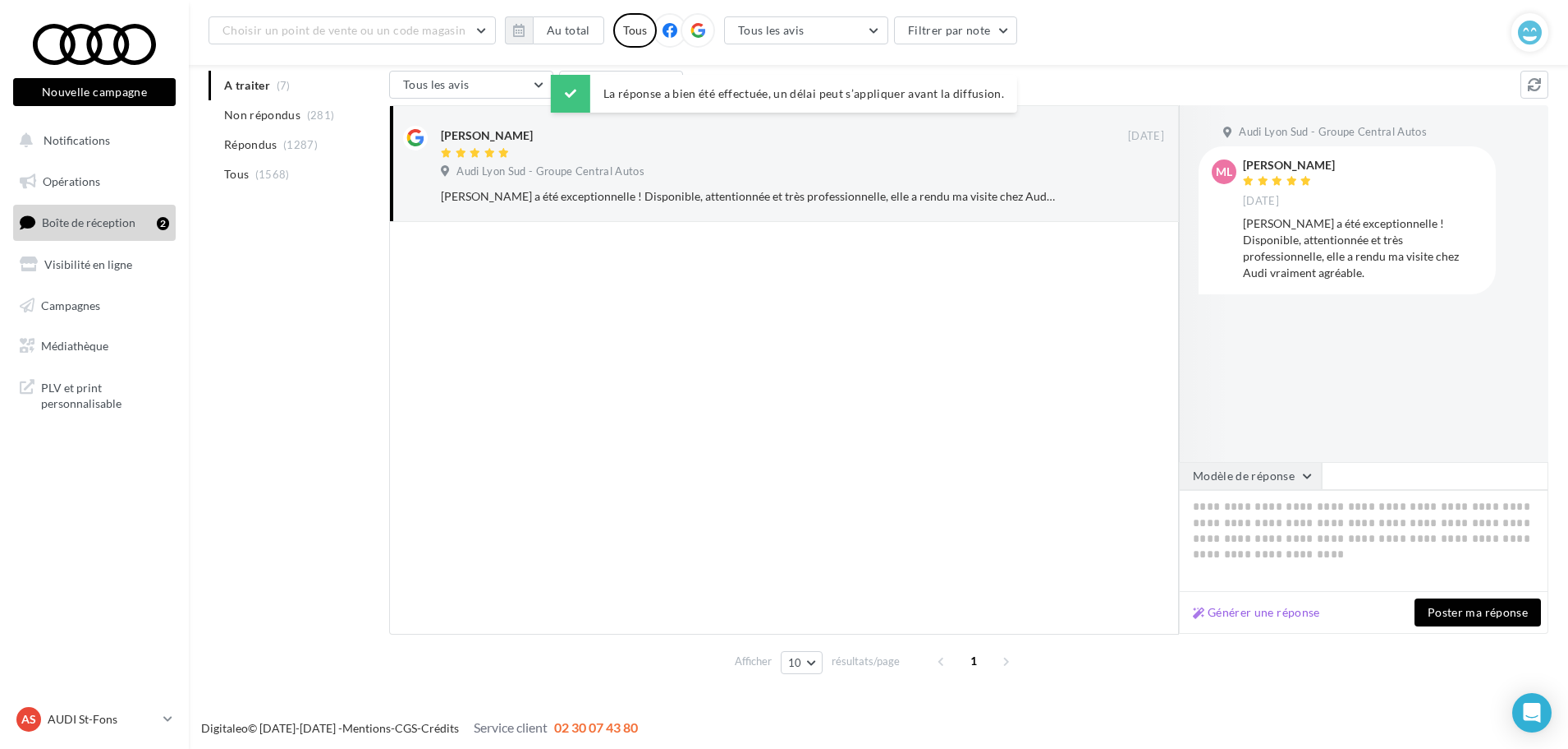
click at [1273, 487] on button "Modèle de réponse" at bounding box center [1250, 476] width 143 height 28
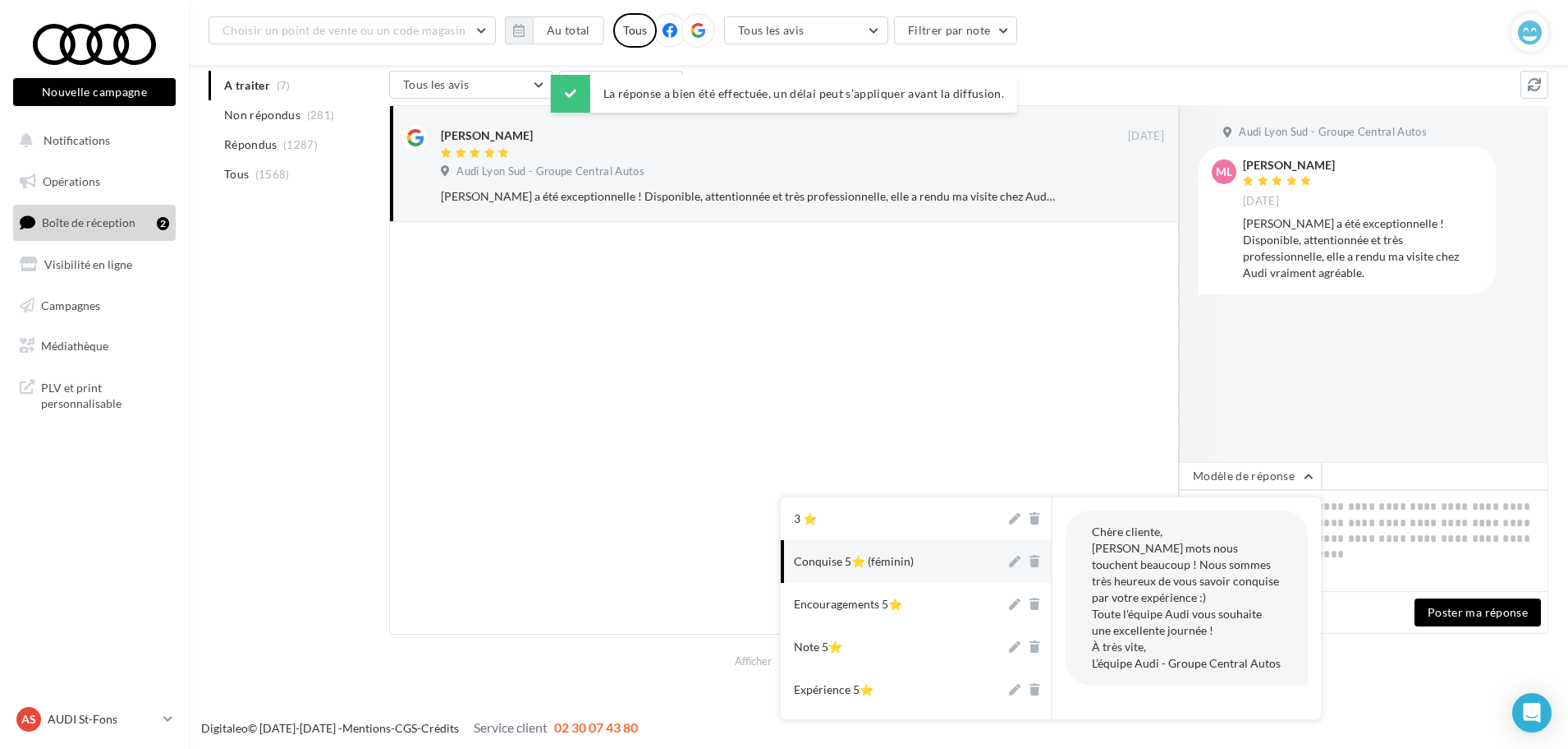
click at [907, 581] on button "Conquise 5⭐ (féminin)" at bounding box center [892, 561] width 225 height 43
type textarea "**********"
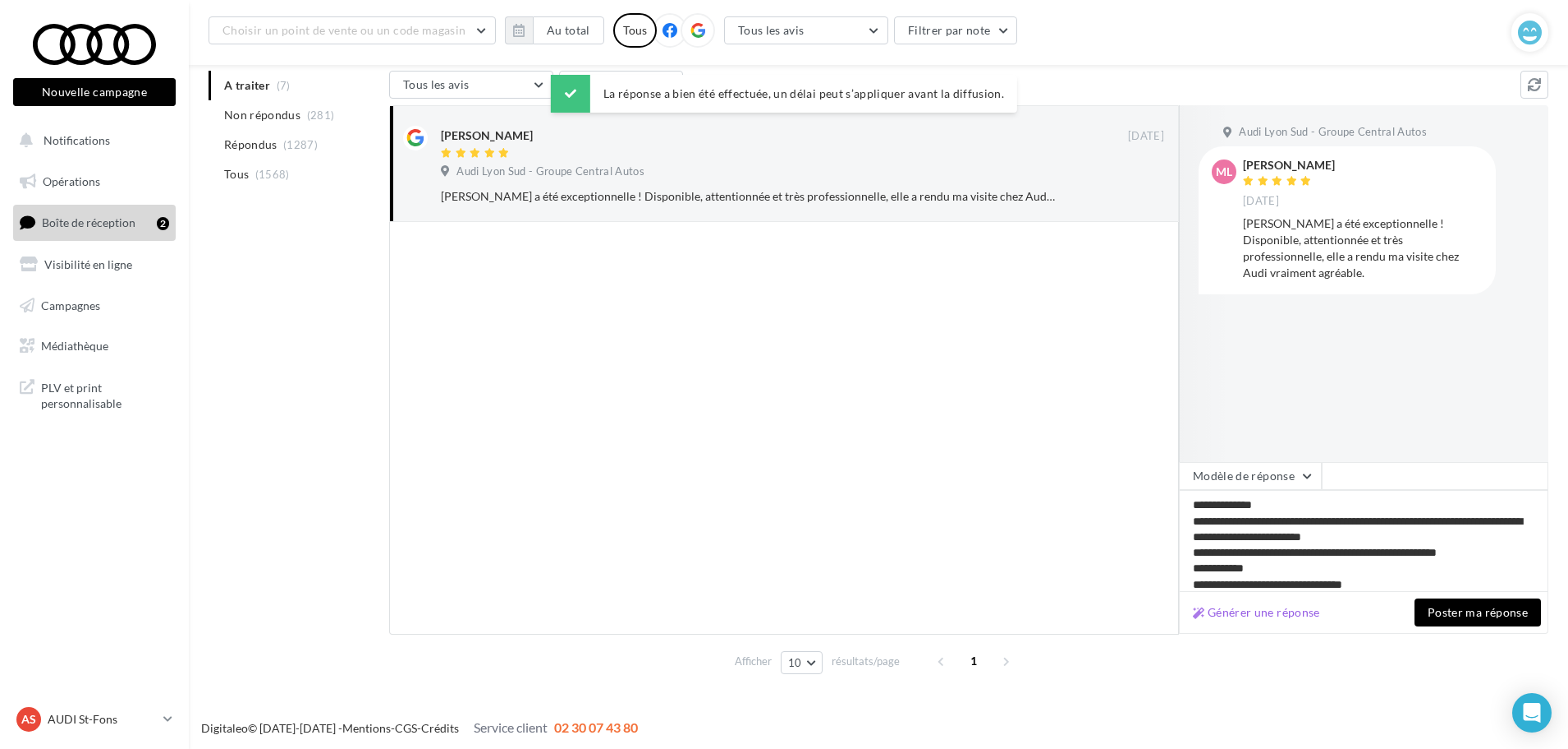
click at [1493, 615] on button "Poster ma réponse" at bounding box center [1478, 612] width 126 height 28
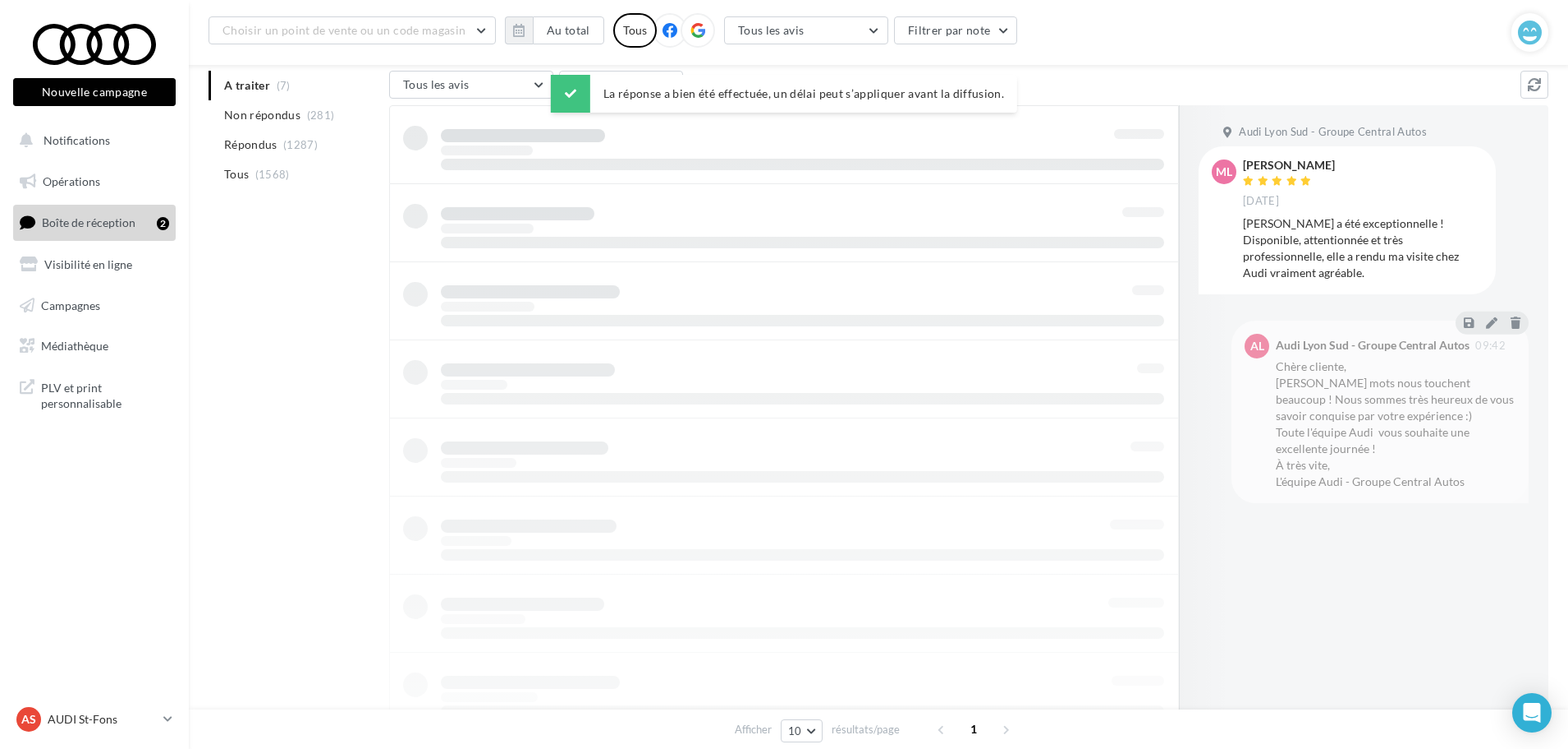
scroll to position [26, 0]
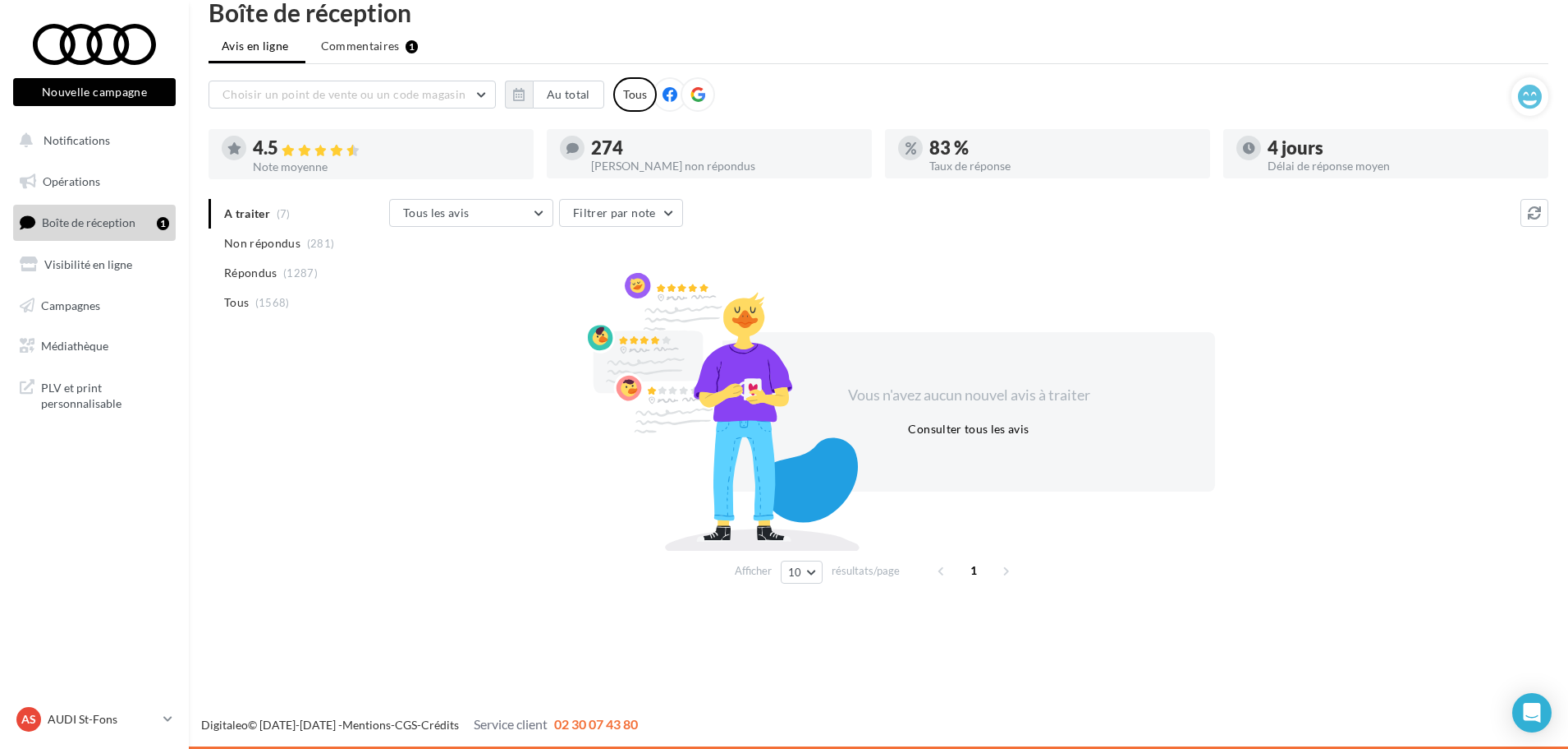
click at [273, 220] on ul "A traiter (7) Non répondus (281) Répondus (1287) Tous (1568)" at bounding box center [296, 258] width 174 height 119
click at [353, 60] on li "Commentaires 1" at bounding box center [370, 46] width 124 height 29
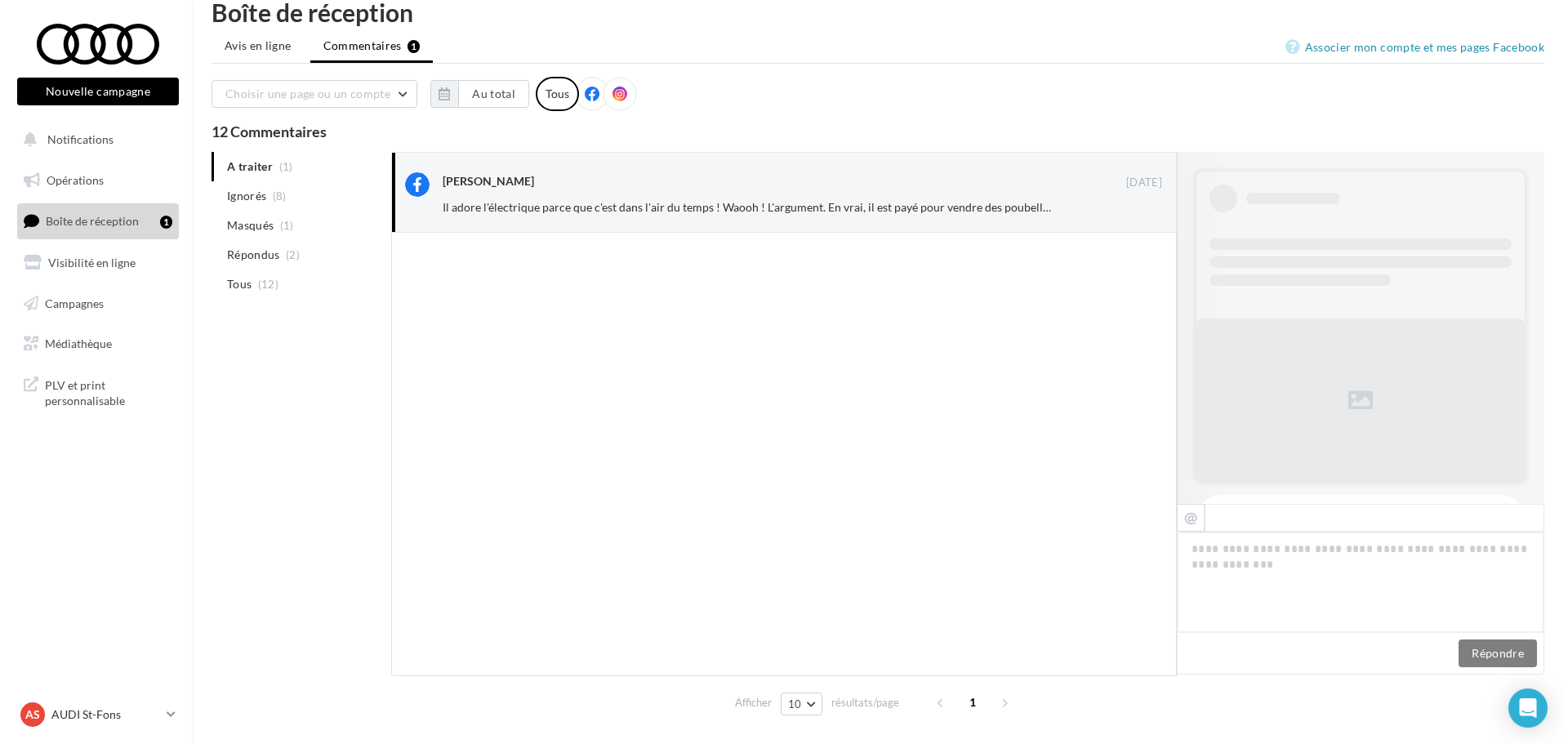
scroll to position [215, 0]
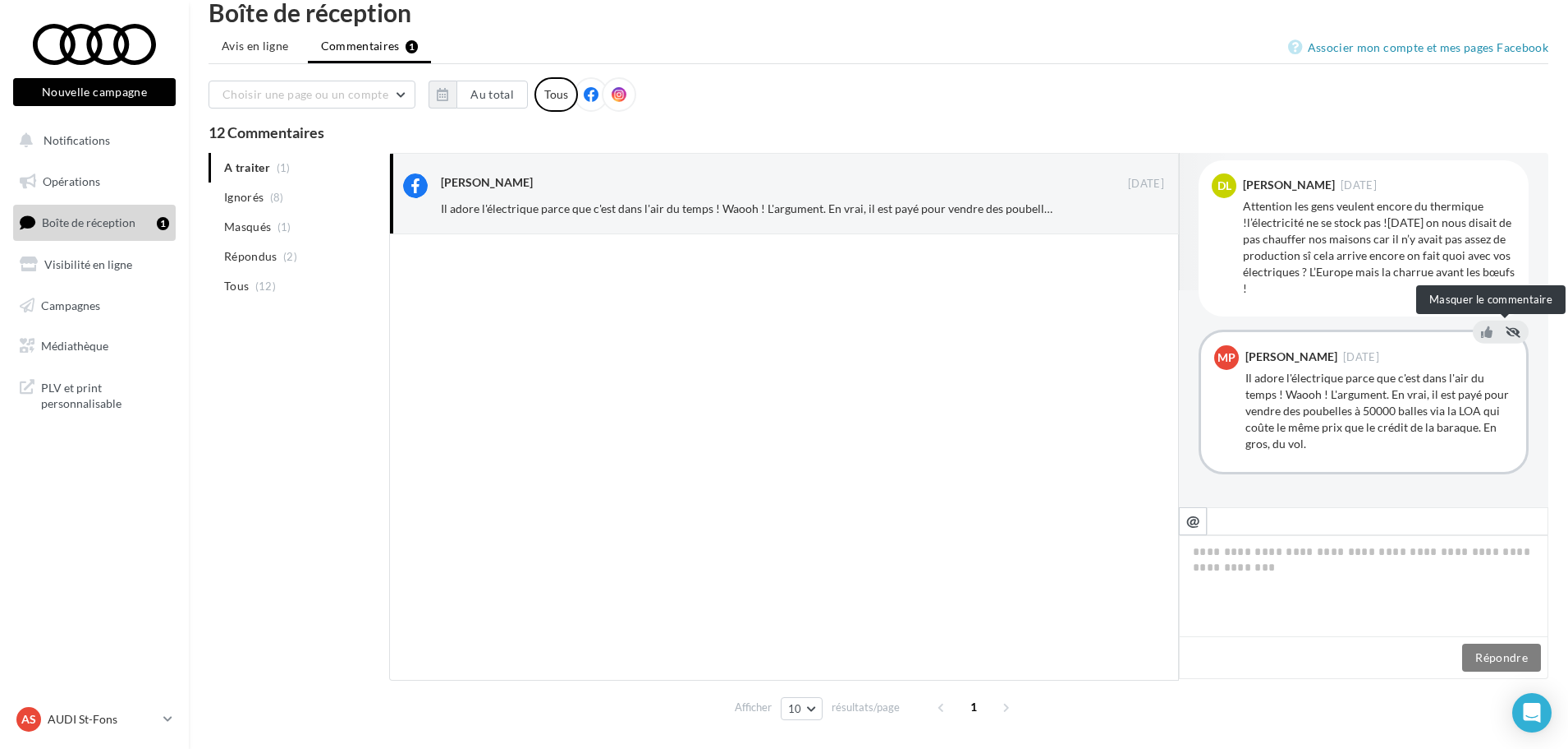
click at [1506, 330] on icon at bounding box center [1513, 332] width 15 height 12
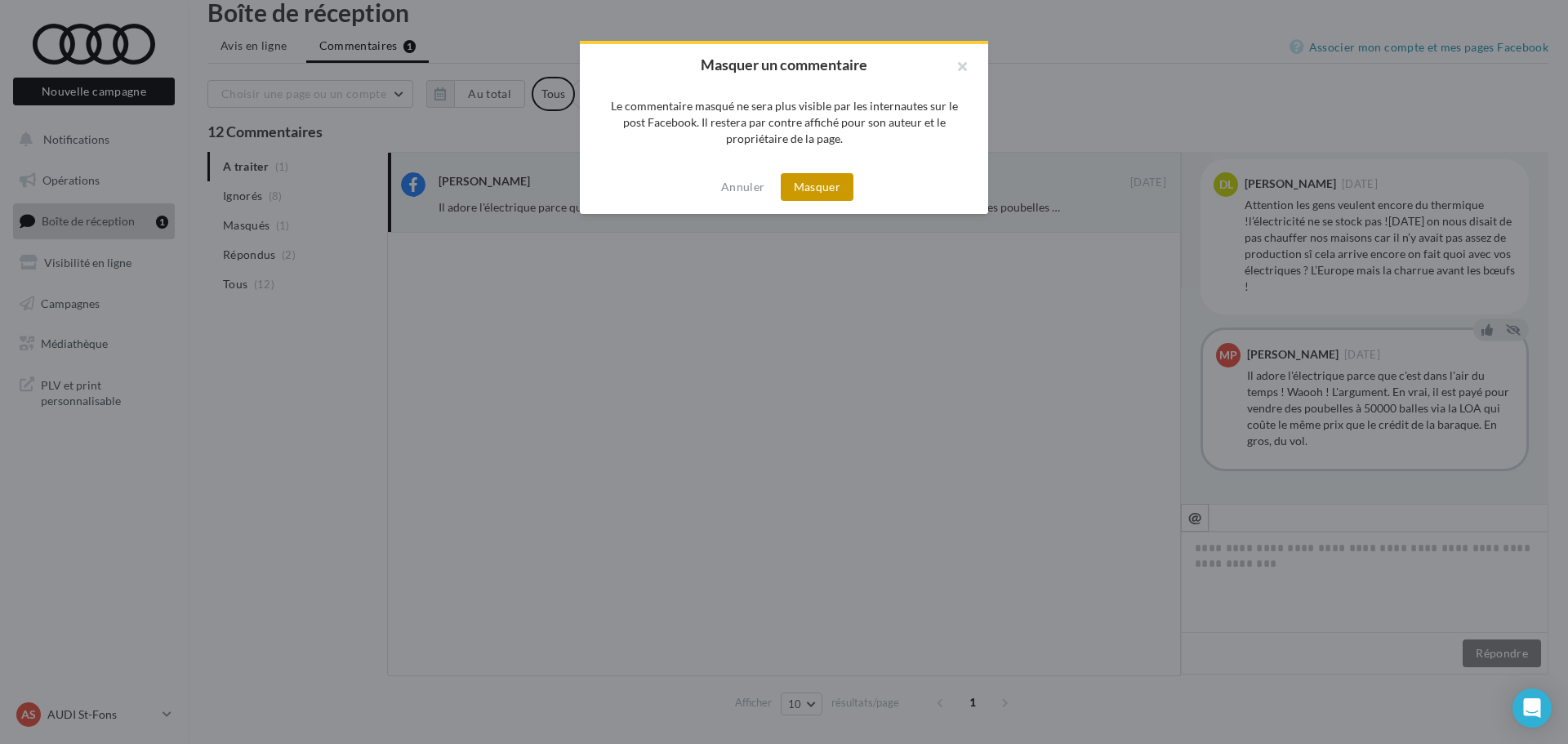
click at [824, 195] on button "Masquer" at bounding box center [817, 186] width 73 height 28
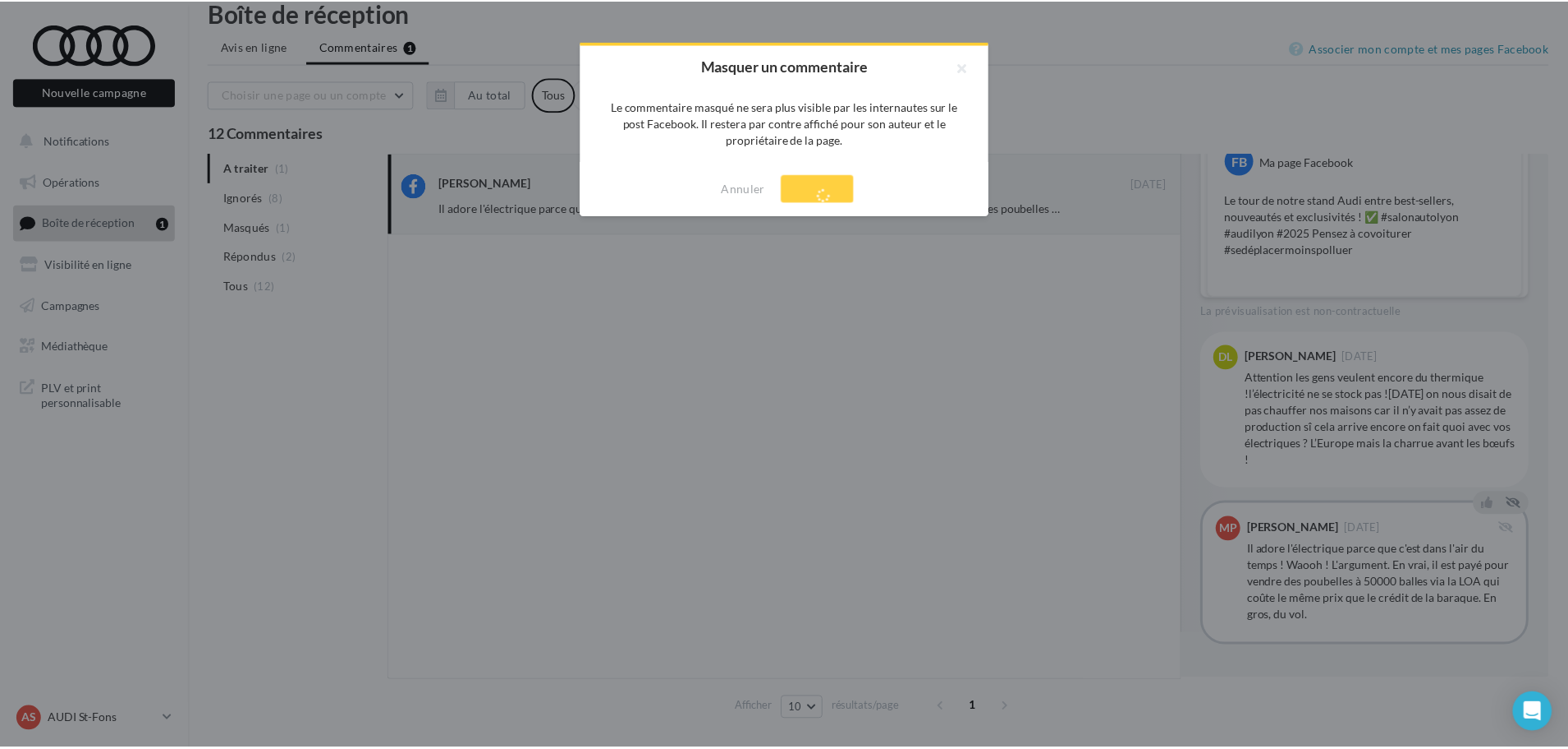
scroll to position [15, 0]
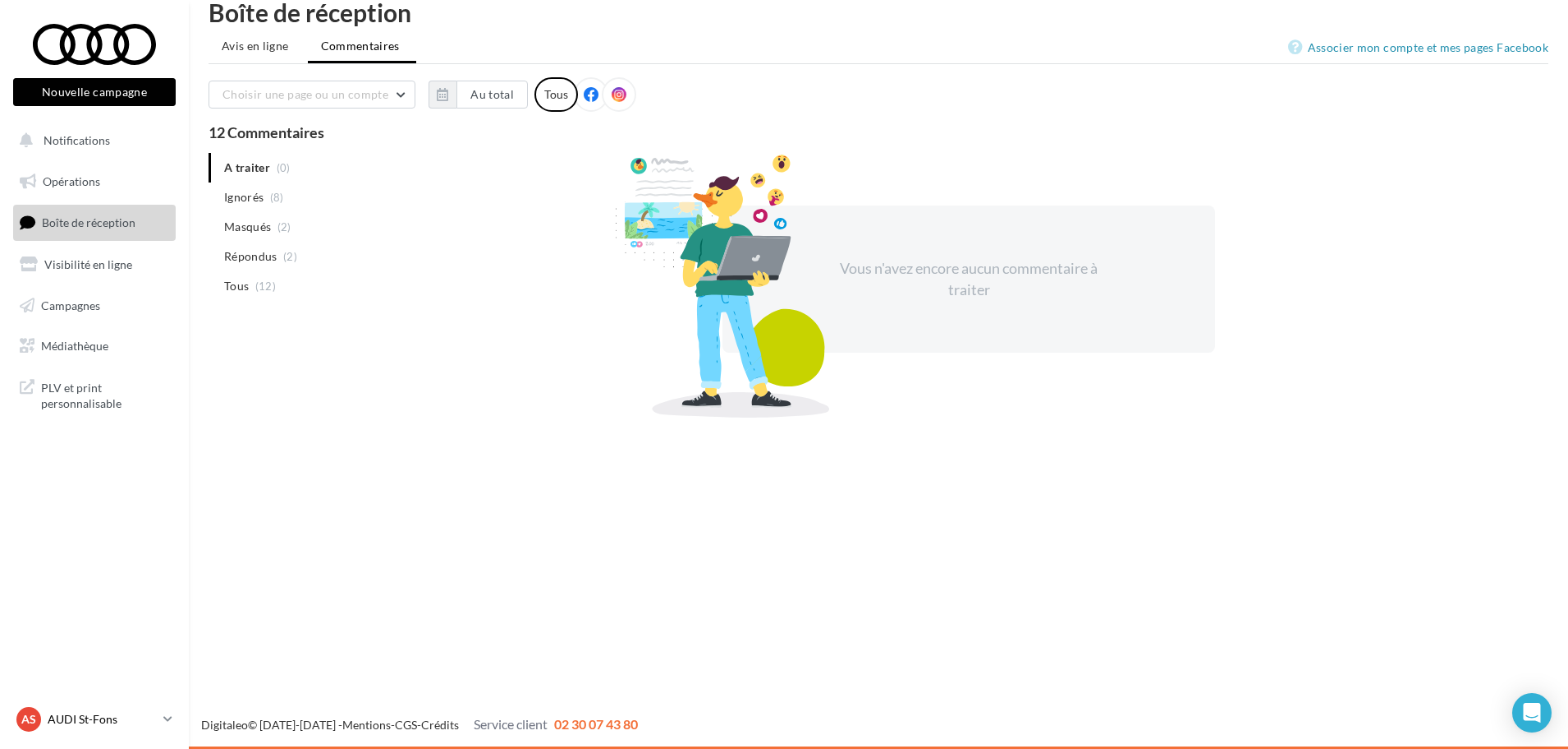
click at [113, 706] on div "AS AUDI St-Fons audi-[GEOGRAPHIC_DATA]-gru" at bounding box center [87, 718] width 140 height 24
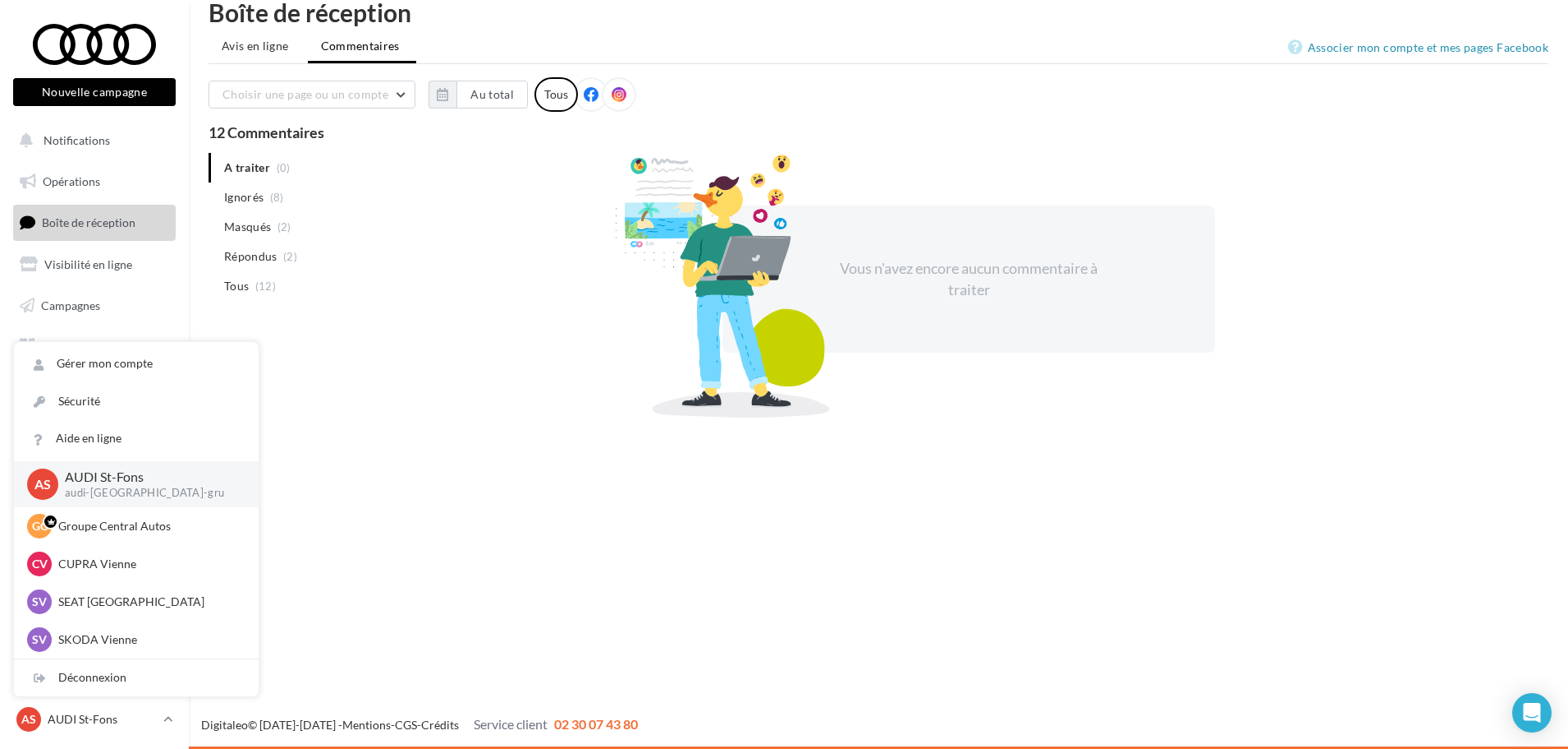
scroll to position [227, 0]
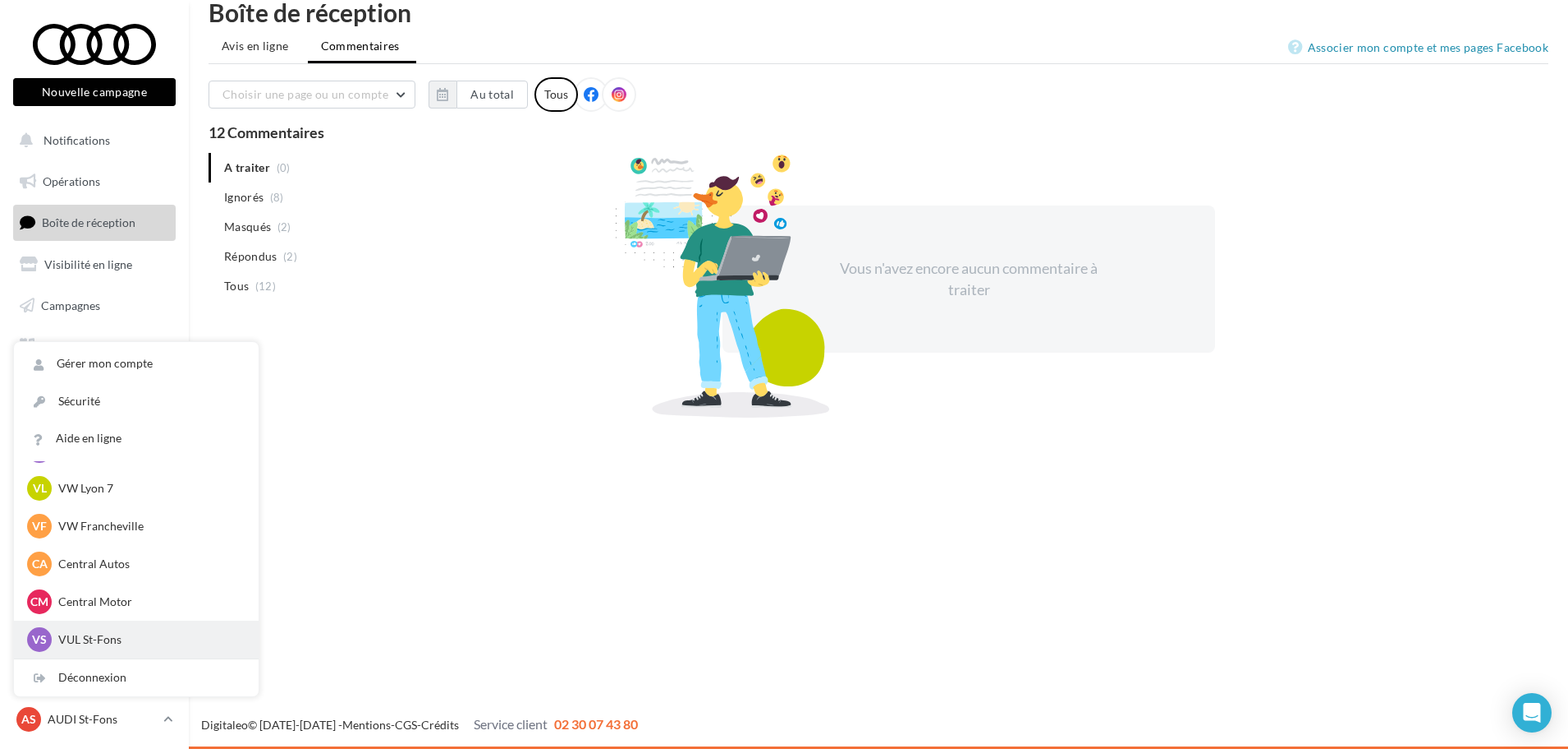
click at [149, 632] on p "VUL St-Fons" at bounding box center [149, 639] width 181 height 17
